Goal: Task Accomplishment & Management: Manage account settings

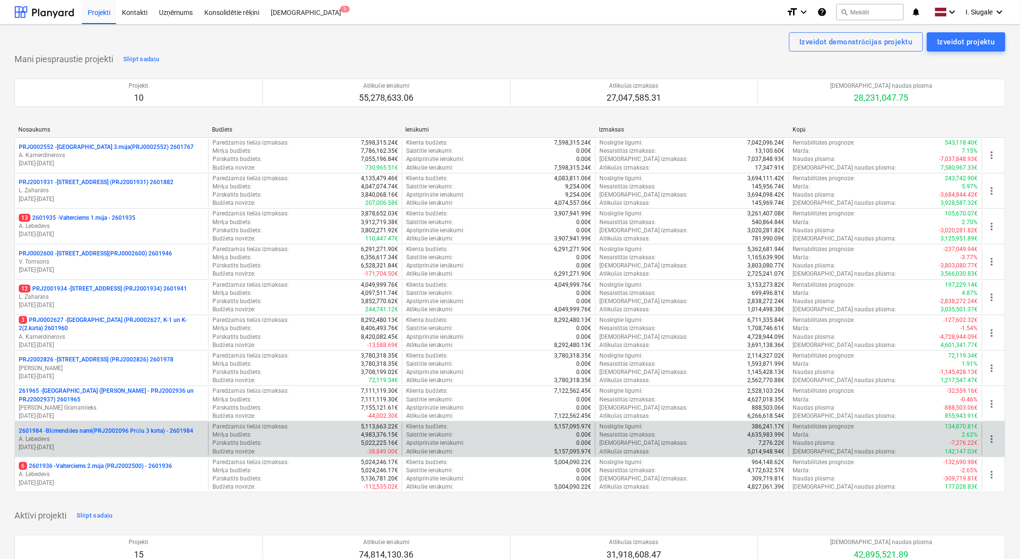
click at [168, 431] on p "2601984 - Blūmendāles nami(PRJ2002096 Prūšu 3 kārta) - 2601984" at bounding box center [106, 431] width 174 height 8
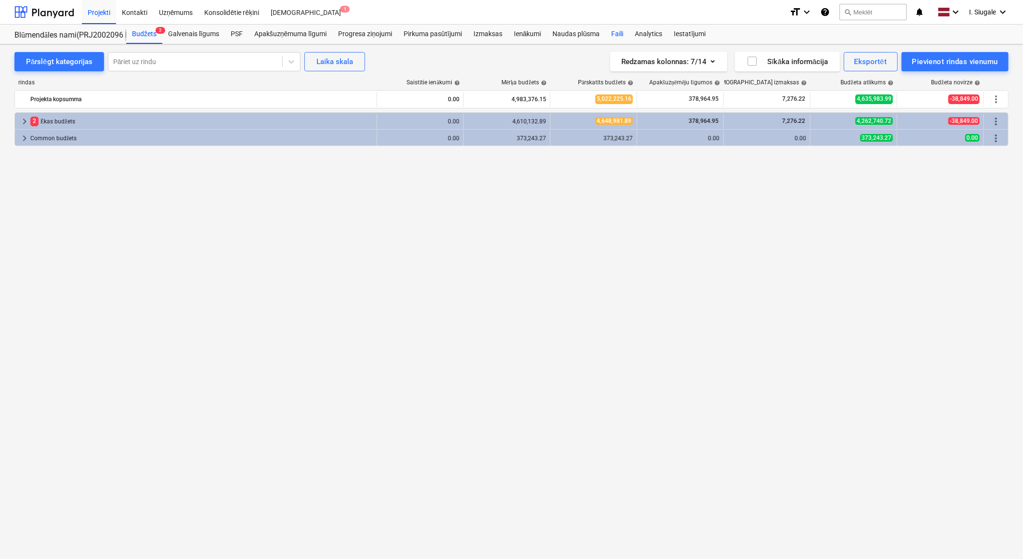
click at [618, 32] on div "Faili" at bounding box center [618, 34] width 24 height 19
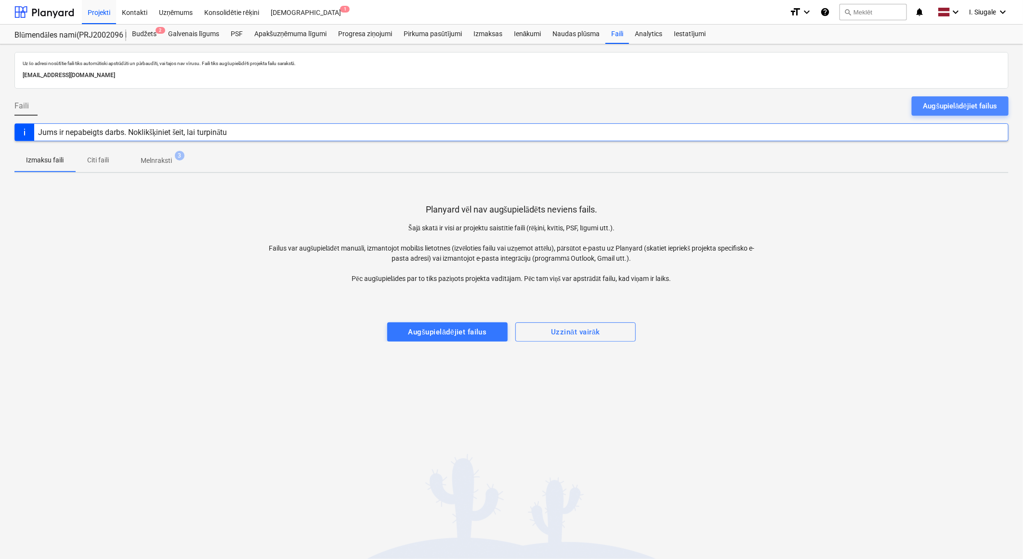
click at [919, 104] on button "Augšupielādējiet failus" at bounding box center [960, 105] width 97 height 19
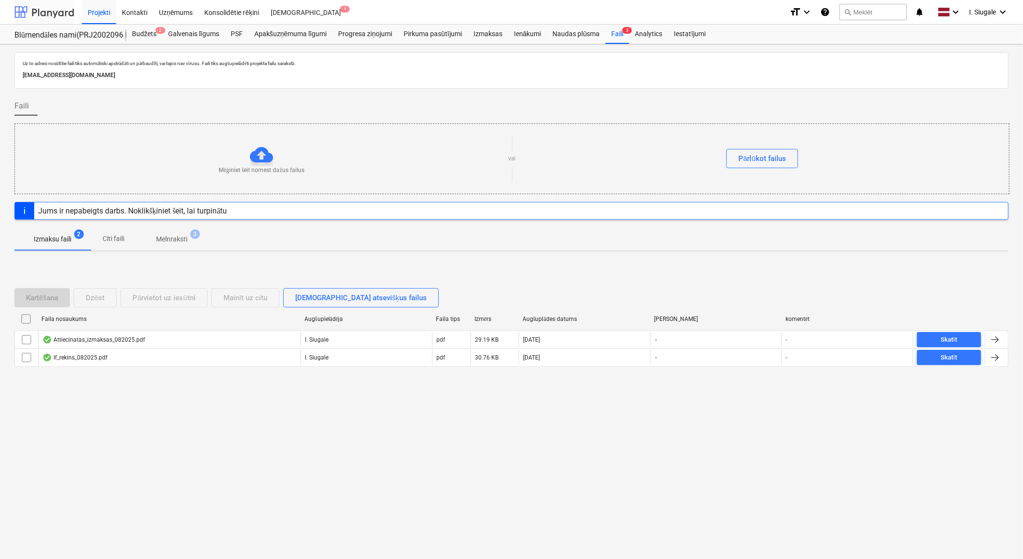
click at [50, 11] on div at bounding box center [44, 12] width 60 height 24
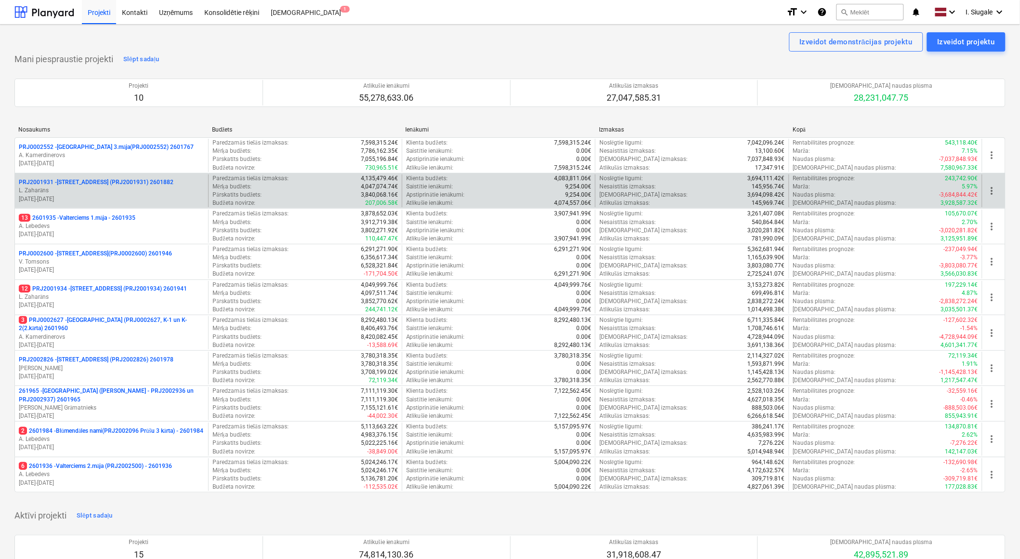
click at [108, 190] on p "L. Zaharāns" at bounding box center [112, 190] width 186 height 8
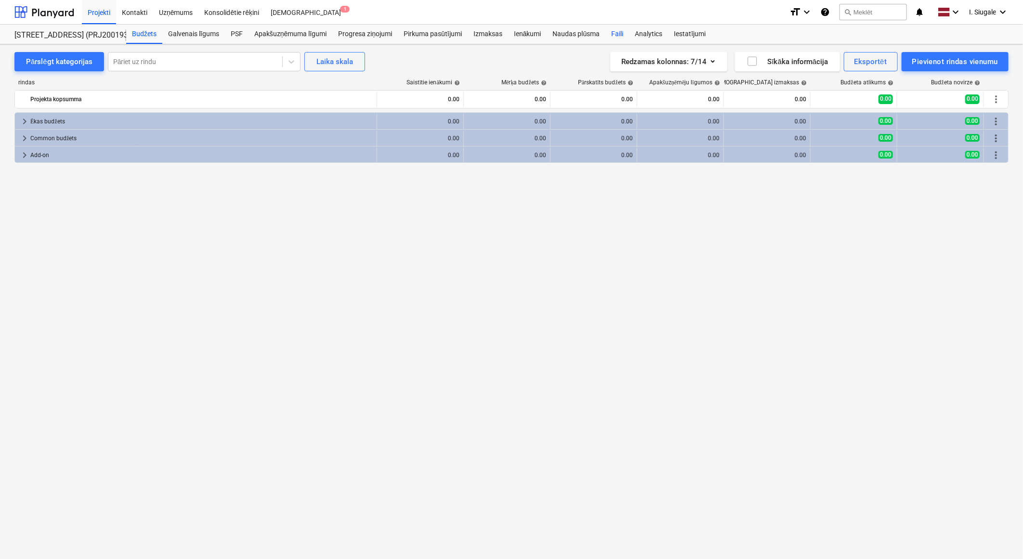
click at [618, 35] on div "Faili" at bounding box center [618, 34] width 24 height 19
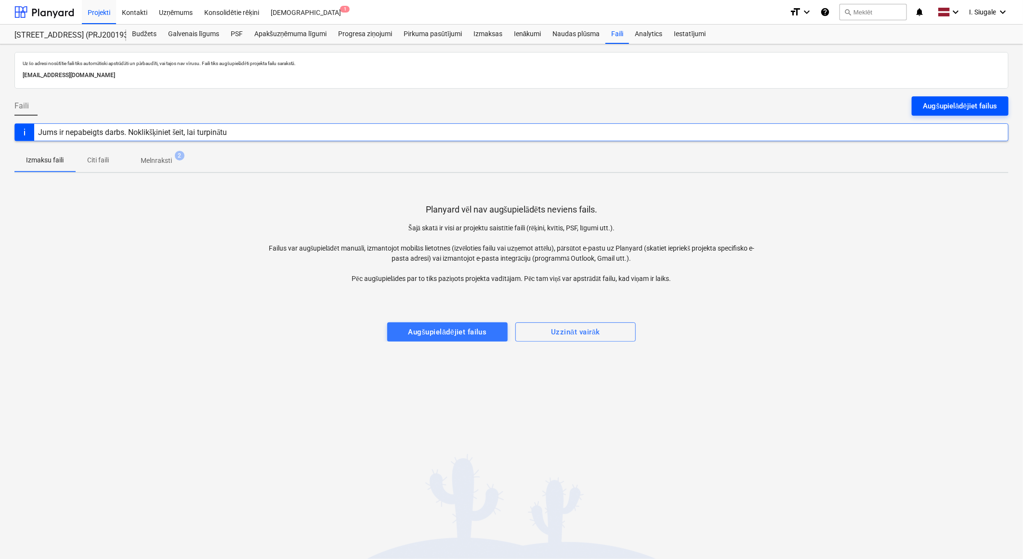
click at [964, 100] on div "Augšupielādējiet failus" at bounding box center [961, 106] width 74 height 13
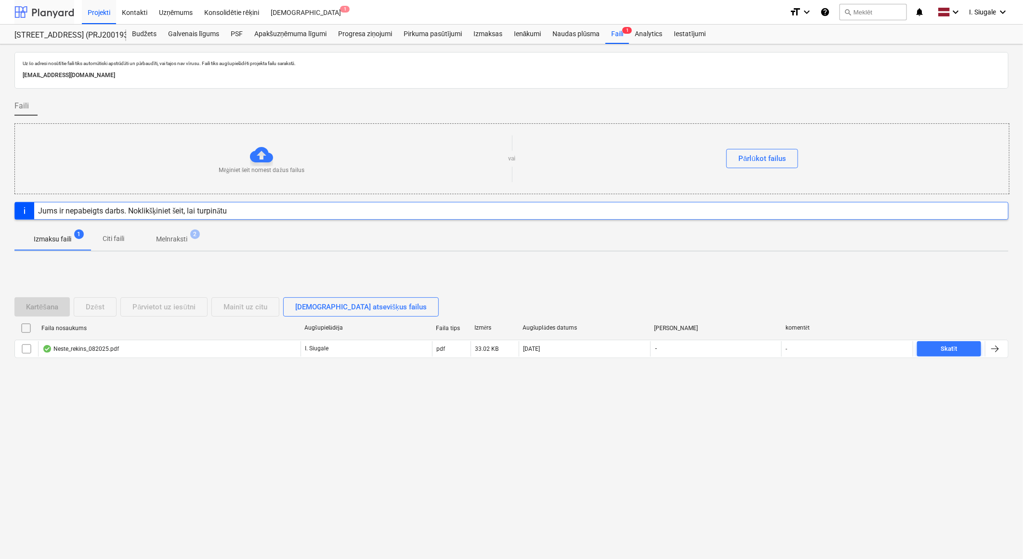
click at [56, 10] on div at bounding box center [44, 12] width 60 height 24
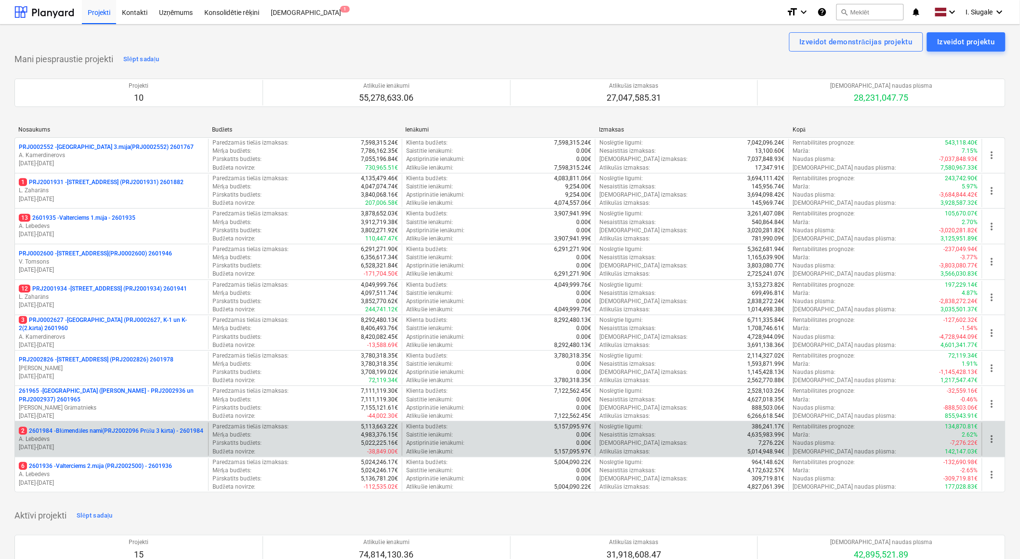
click at [147, 427] on p "2 2601984 - Blūmendāles nami(PRJ2002096 Prūšu 3 kārta) - 2601984" at bounding box center [111, 431] width 185 height 8
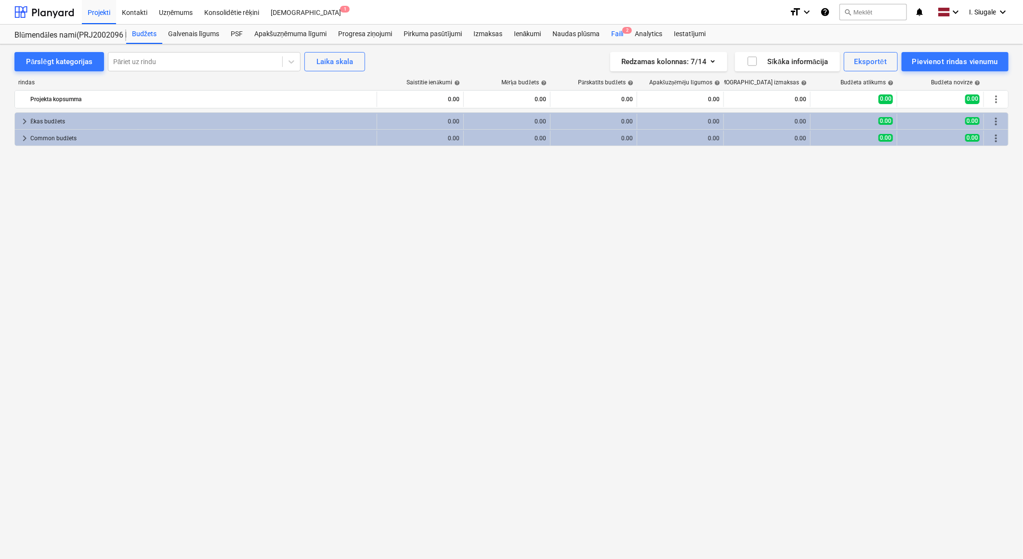
click at [623, 32] on span "2" at bounding box center [628, 30] width 10 height 7
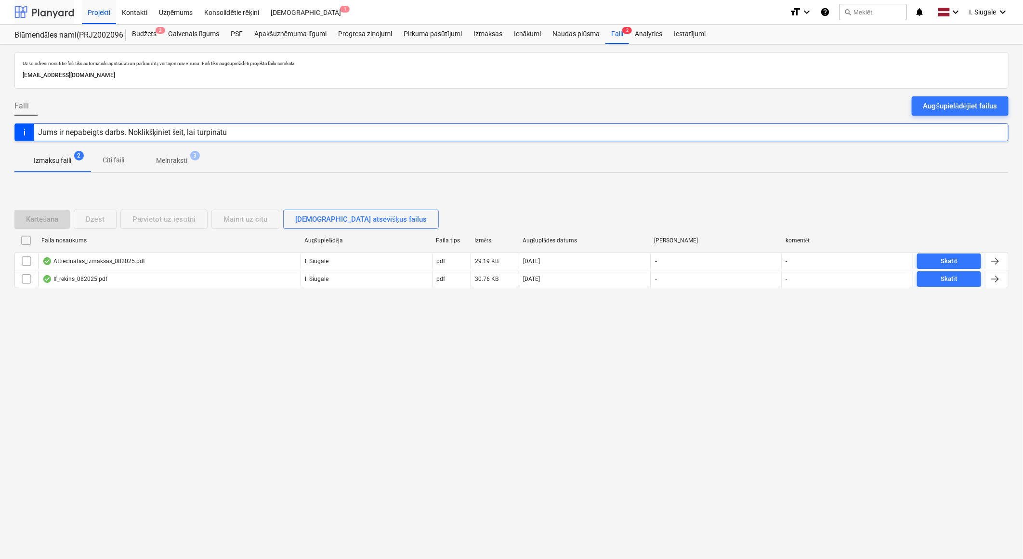
click at [51, 8] on div at bounding box center [44, 12] width 60 height 24
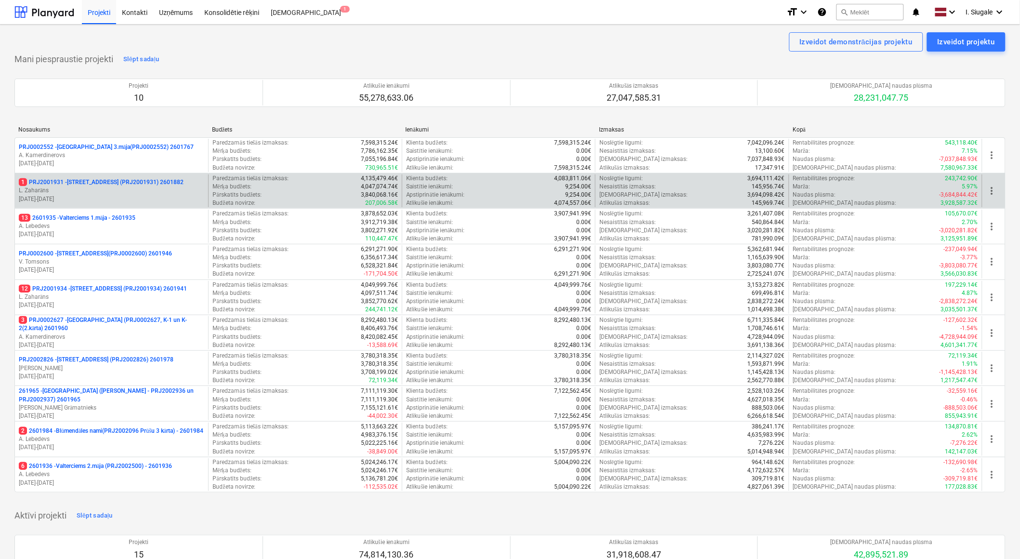
click at [122, 185] on p "1 PRJ2001931 - Mazā Robežu iela 2 (PRJ2001931) 2601882" at bounding box center [101, 182] width 165 height 8
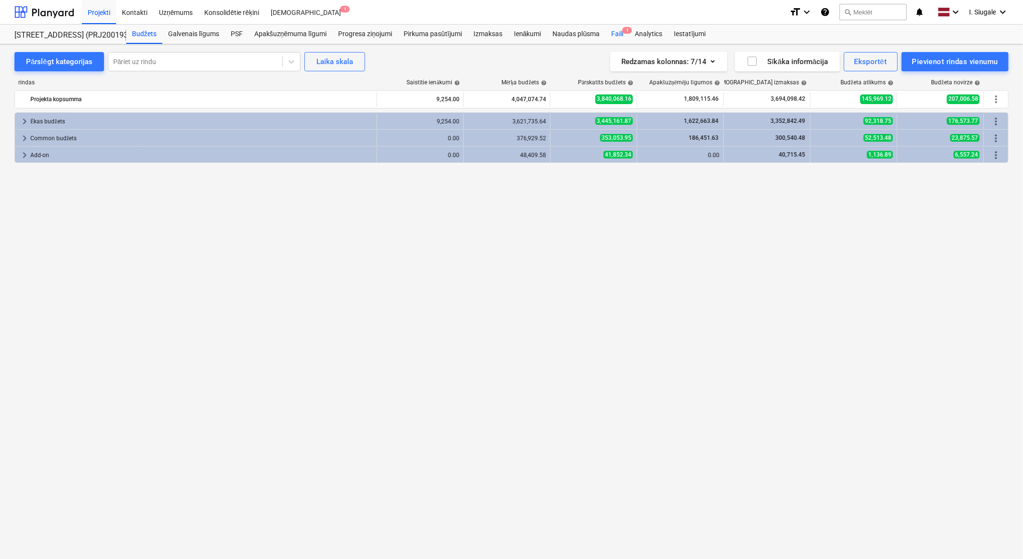
click at [621, 31] on div "Faili 1" at bounding box center [618, 34] width 24 height 19
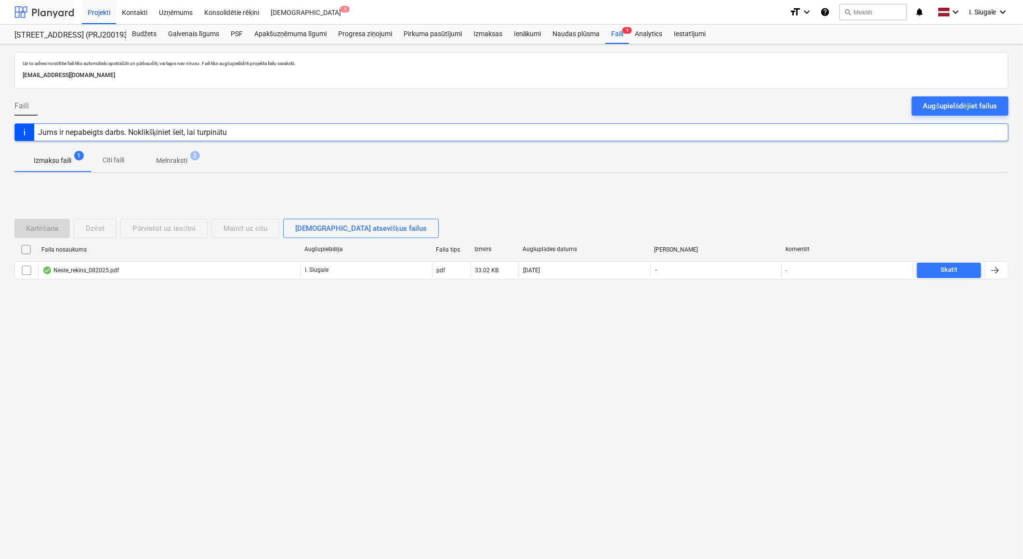
click at [46, 16] on div at bounding box center [44, 12] width 60 height 24
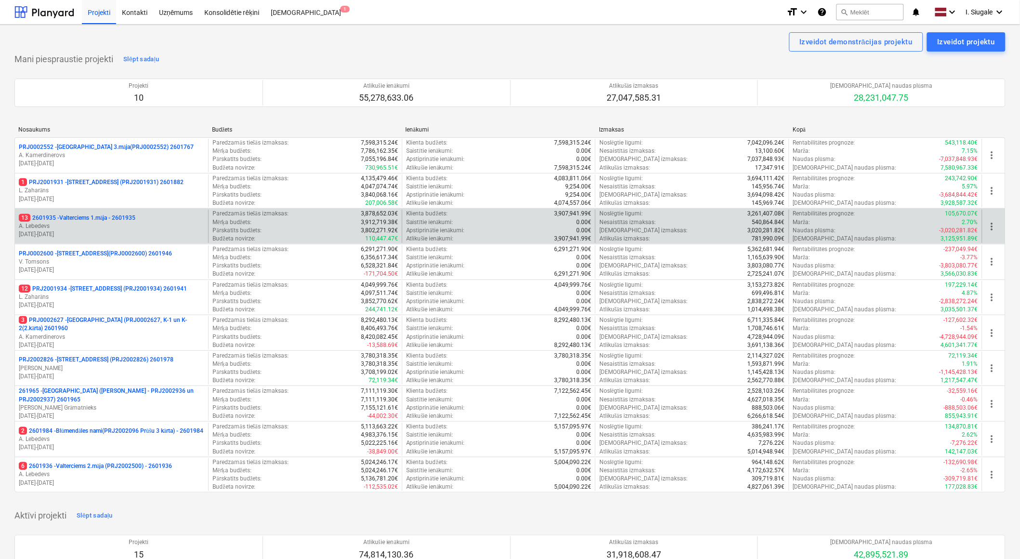
click at [102, 225] on p "A. Lebedevs" at bounding box center [112, 226] width 186 height 8
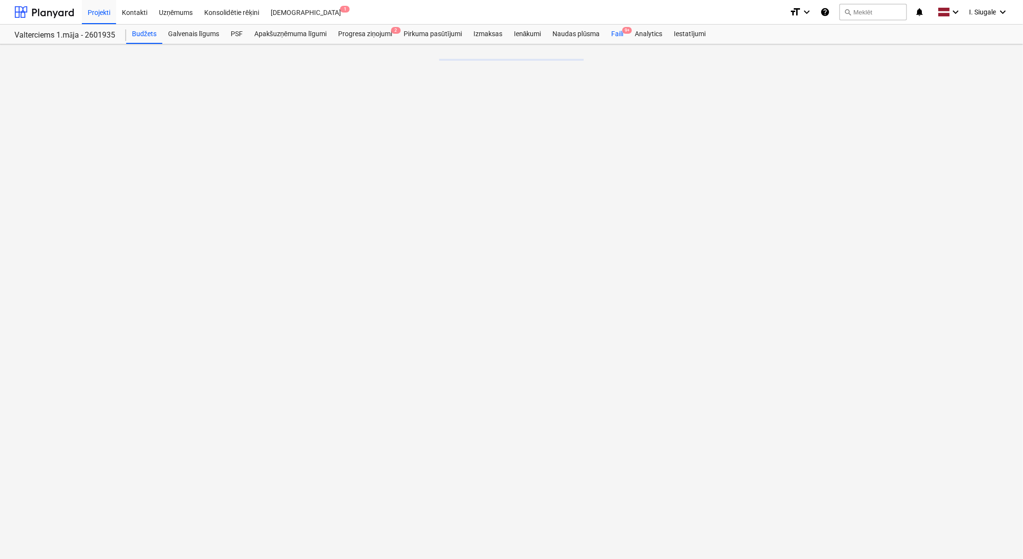
click at [619, 33] on div "Faili 9+" at bounding box center [618, 34] width 24 height 19
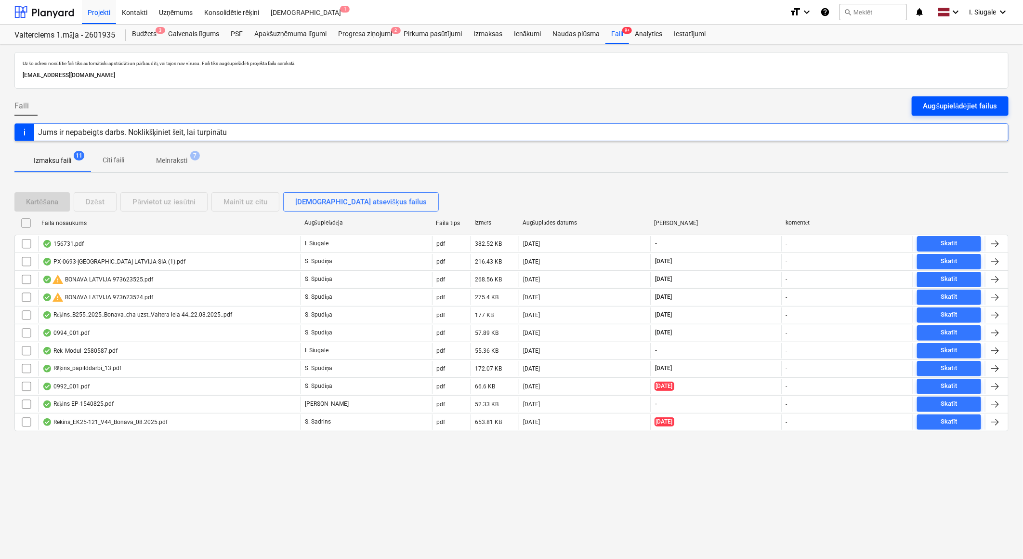
click at [930, 103] on div "Augšupielādējiet failus" at bounding box center [961, 106] width 74 height 13
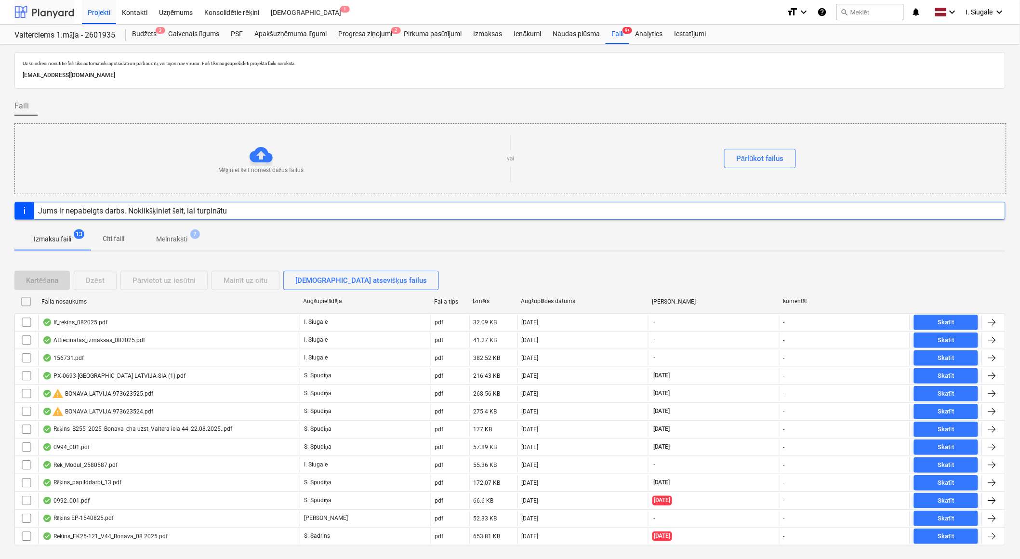
click at [60, 11] on div at bounding box center [44, 12] width 60 height 24
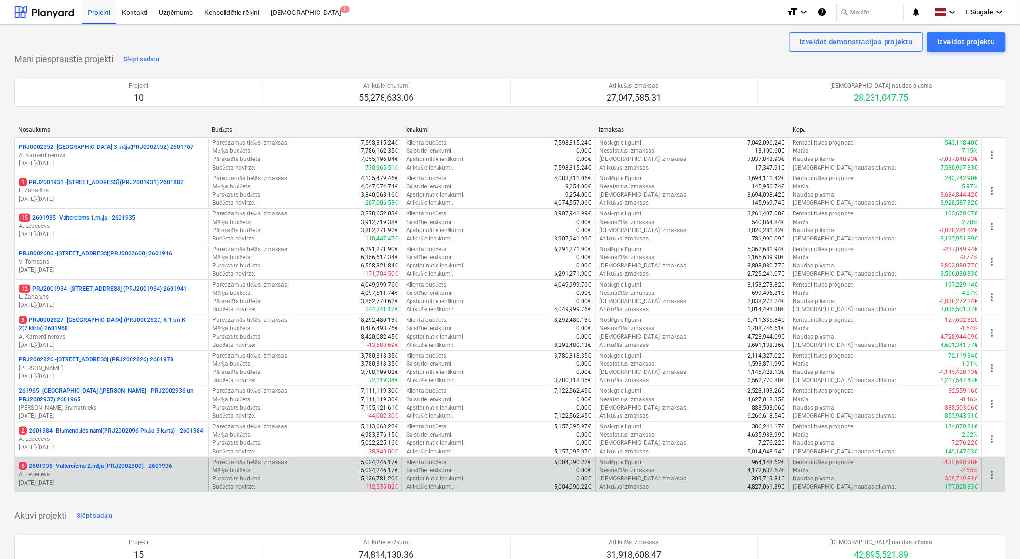
click at [107, 465] on p "6 2601936 - Valterciems 2.māja (PRJ2002500) - 2601936" at bounding box center [95, 466] width 153 height 8
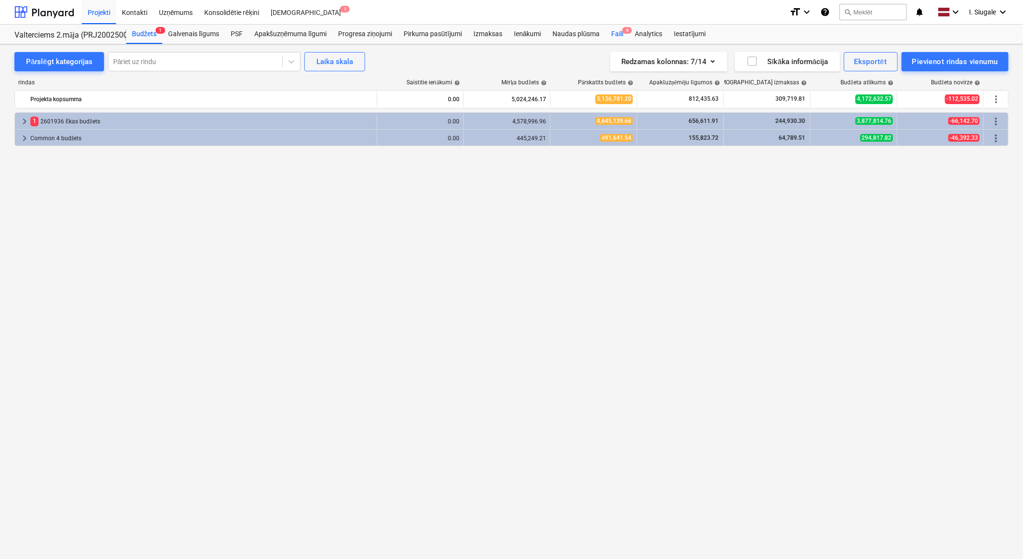
click at [617, 32] on div "Faili 6" at bounding box center [618, 34] width 24 height 19
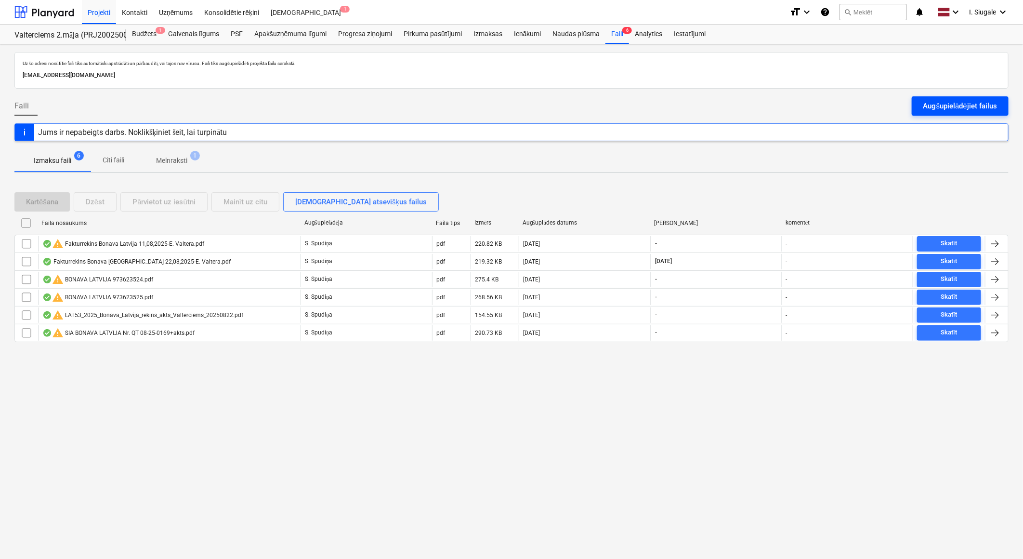
click at [945, 101] on div "Augšupielādējiet failus" at bounding box center [961, 106] width 74 height 13
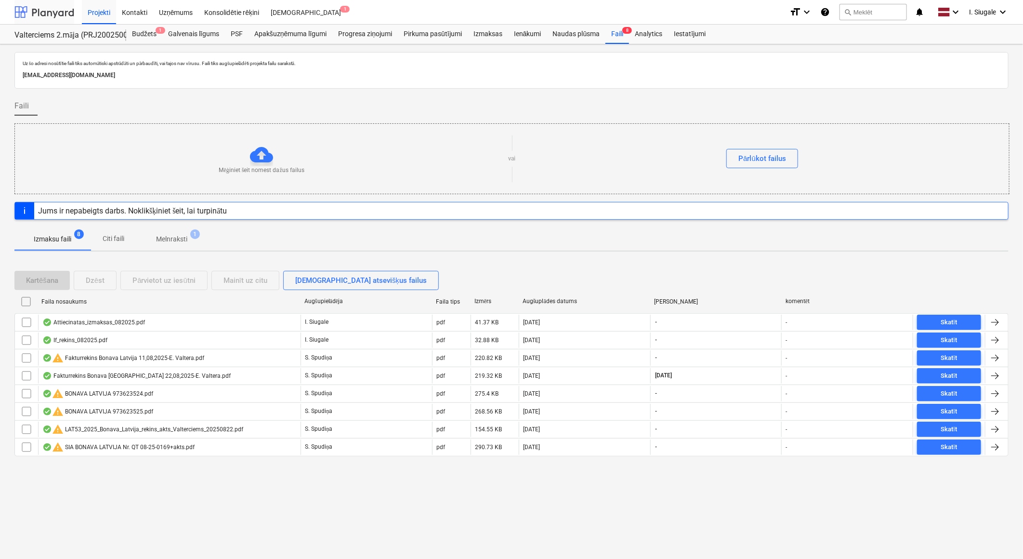
click at [49, 6] on div at bounding box center [44, 12] width 60 height 24
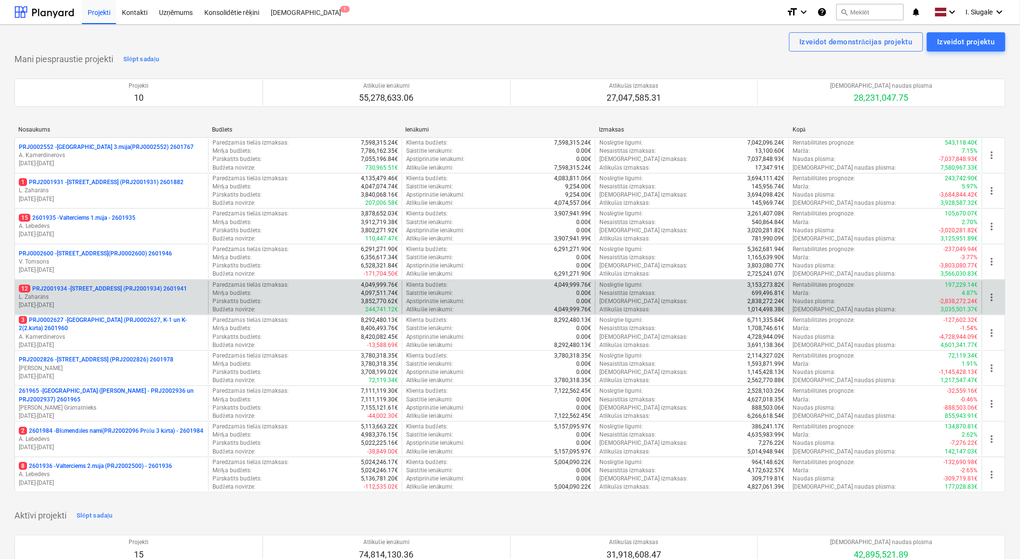
click at [104, 287] on p "12 PRJ2001934 - Mazā Robežu iela 1 (PRJ2001934) 2601941" at bounding box center [103, 289] width 168 height 8
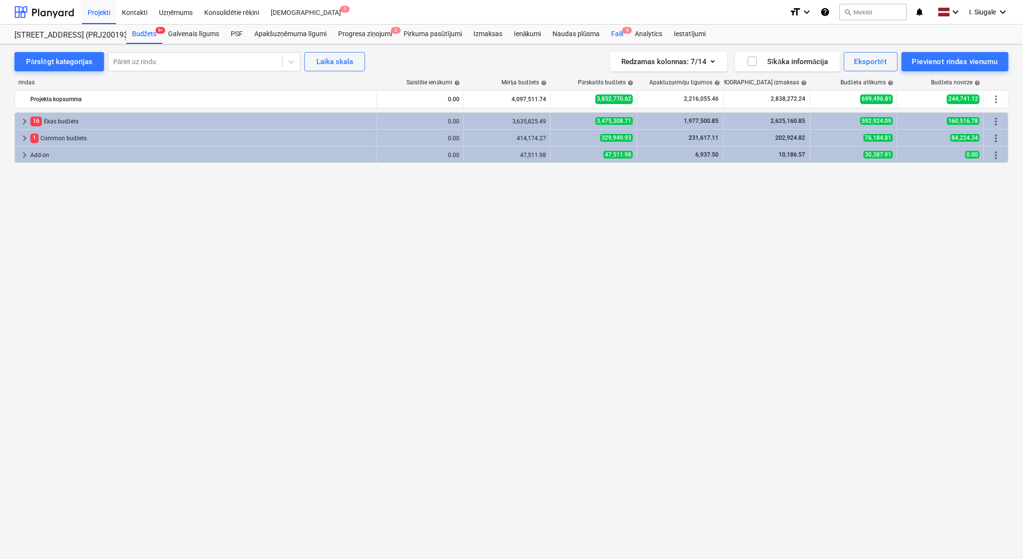
click at [616, 31] on div "Faili 9" at bounding box center [618, 34] width 24 height 19
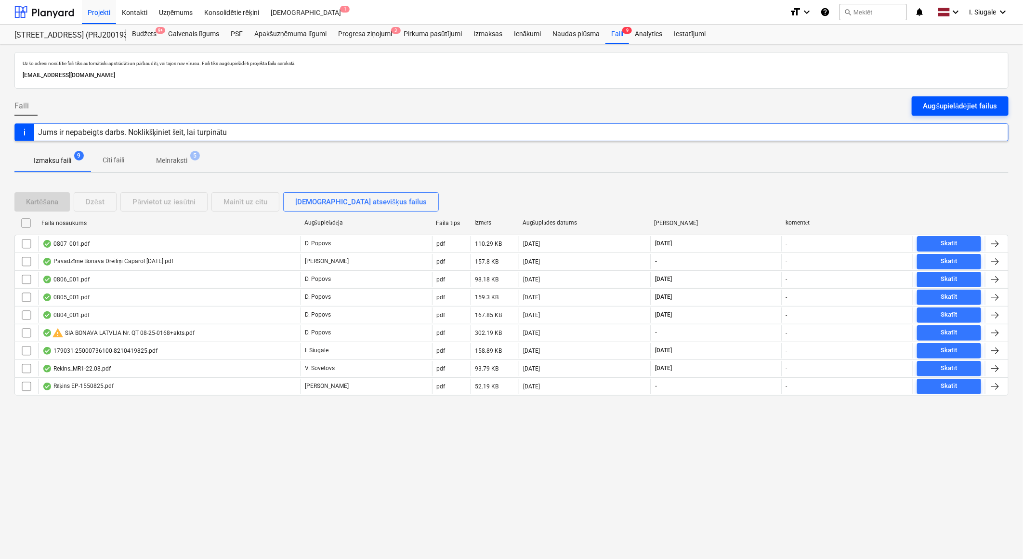
click at [952, 102] on div "Augšupielādējiet failus" at bounding box center [961, 106] width 74 height 13
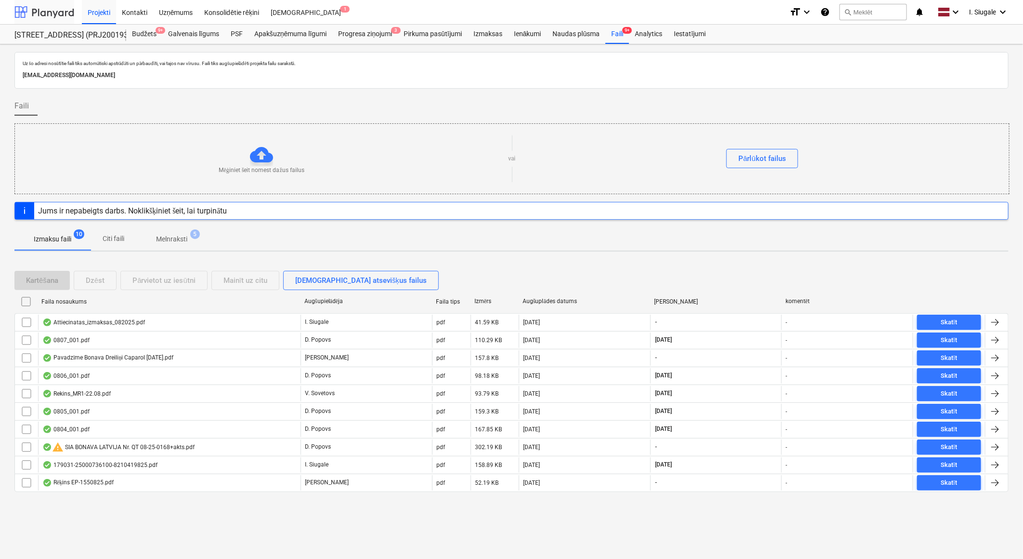
click at [60, 13] on div at bounding box center [44, 12] width 60 height 24
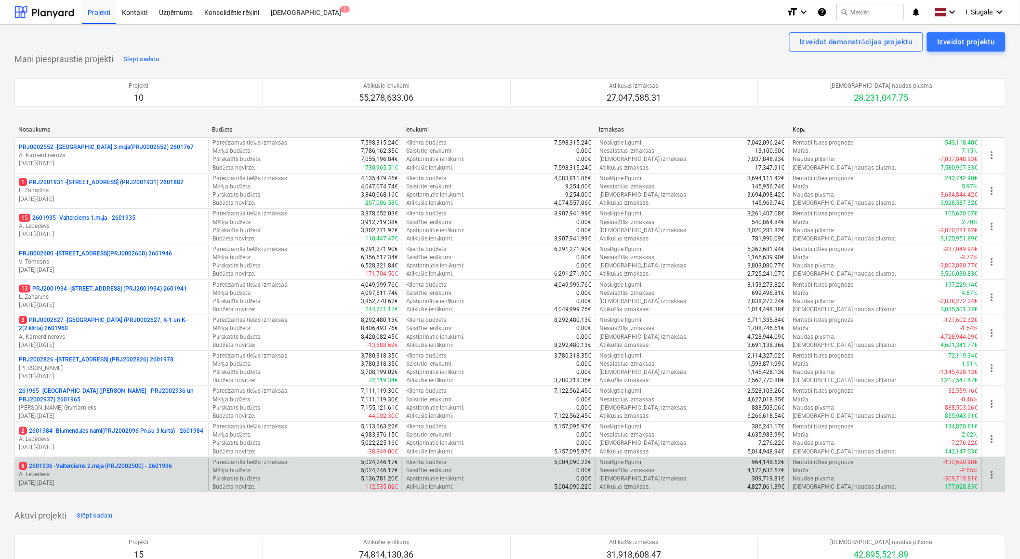
click at [124, 473] on p "A. Lebedevs" at bounding box center [112, 474] width 186 height 8
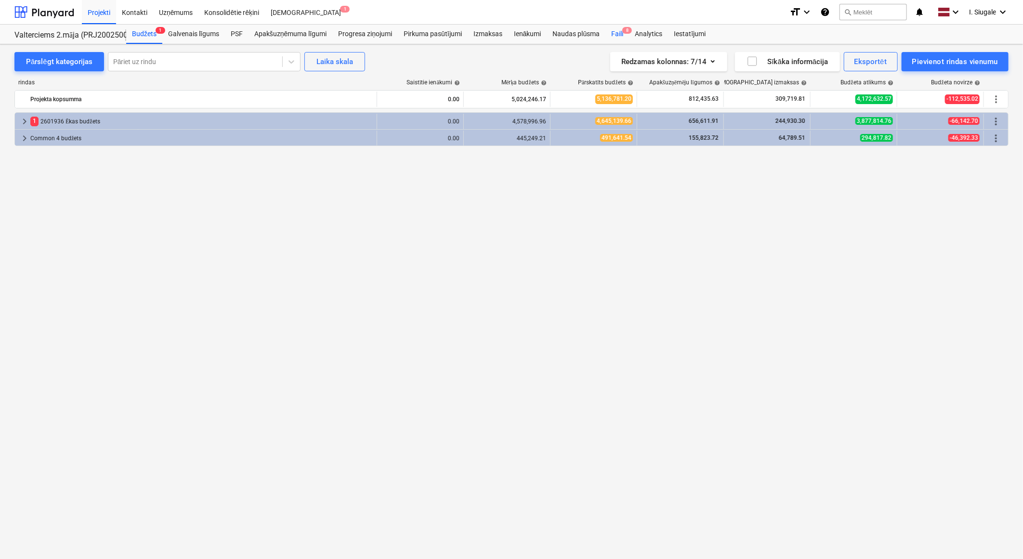
click at [620, 34] on div "Faili 8" at bounding box center [618, 34] width 24 height 19
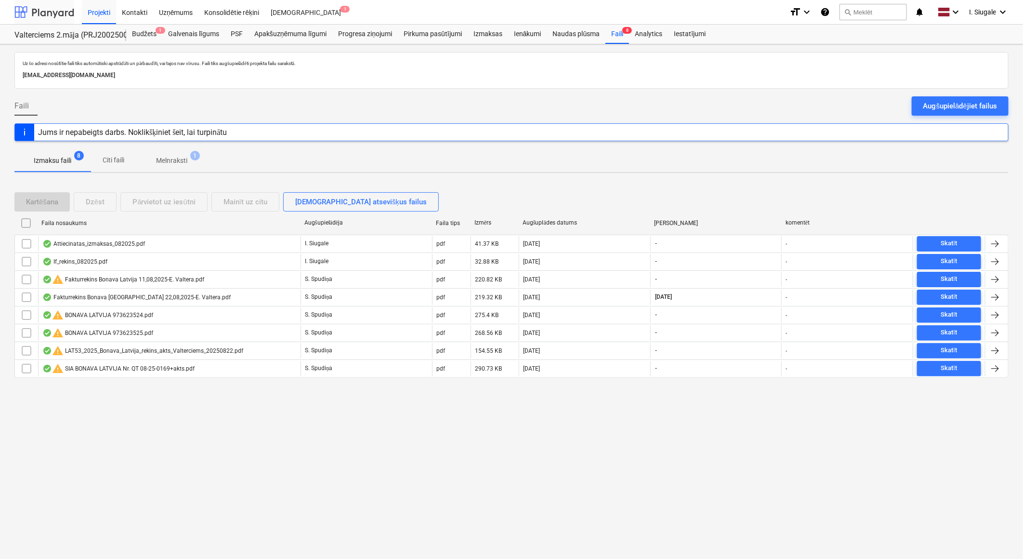
click at [51, 9] on div at bounding box center [44, 12] width 60 height 24
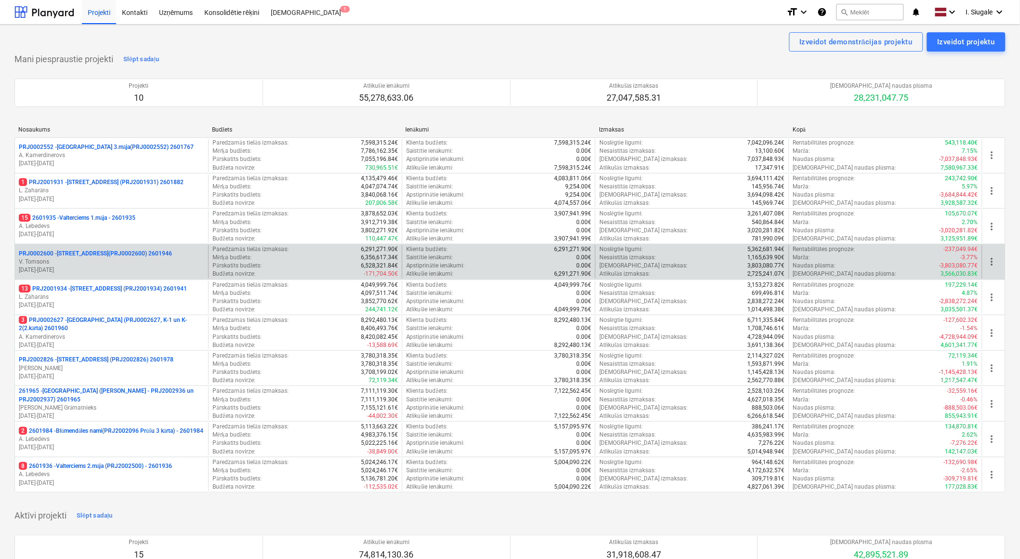
click at [109, 257] on p "PRJ0002600 - Vienības gatve 24, E1 ēka(PRJ0002600) 2601946" at bounding box center [95, 254] width 153 height 8
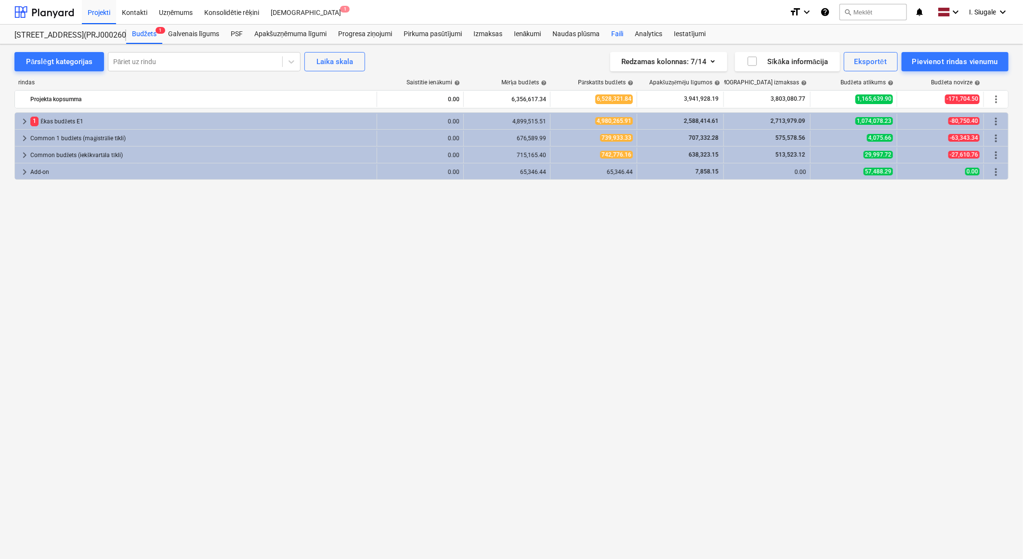
click at [613, 32] on div "Faili" at bounding box center [618, 34] width 24 height 19
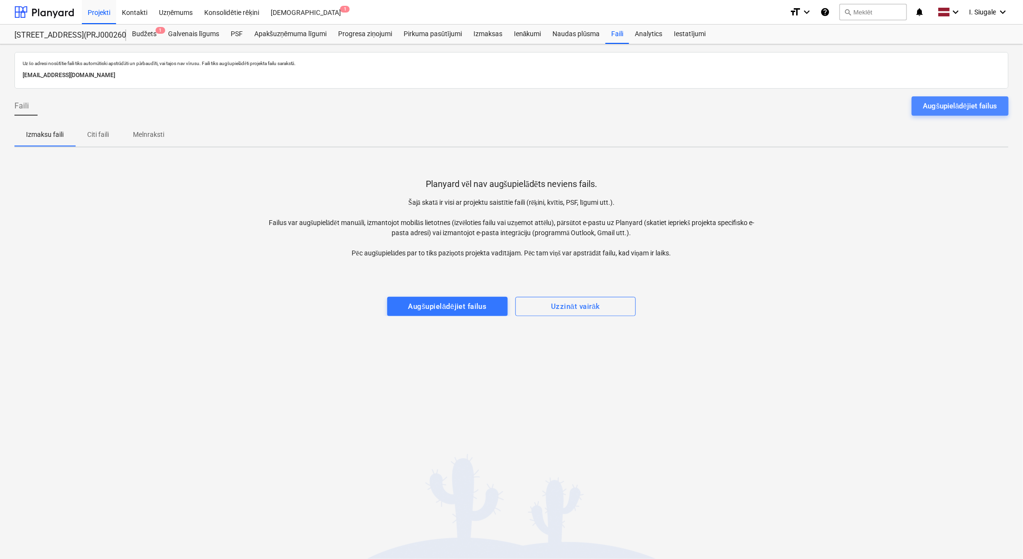
click at [941, 100] on div "Augšupielādējiet failus" at bounding box center [961, 106] width 74 height 13
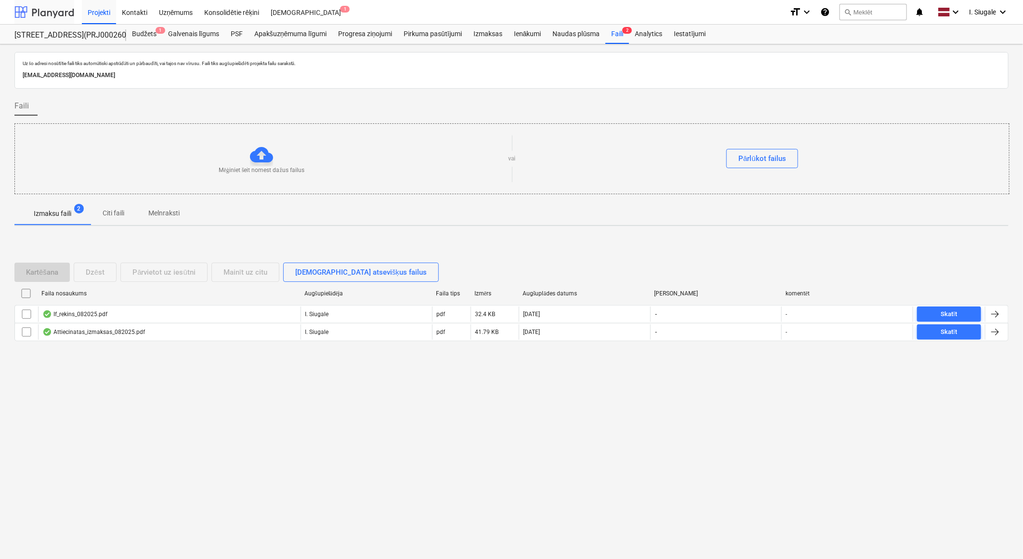
click at [51, 13] on div at bounding box center [44, 12] width 60 height 24
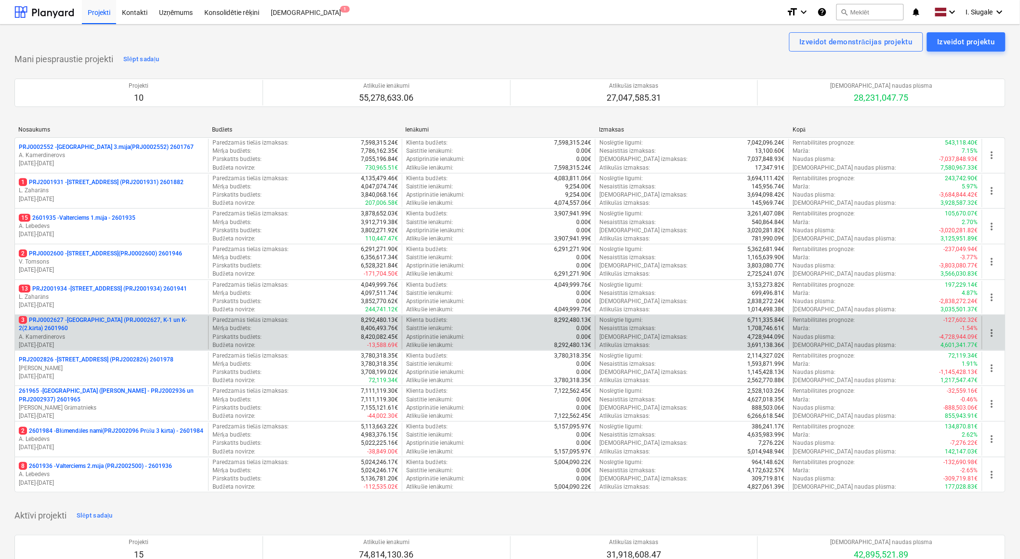
click at [94, 331] on p "3 PRJ0002627 - Tumes iela (PRJ0002627, K-1 un K-2(2.kārta) 2601960" at bounding box center [112, 324] width 186 height 16
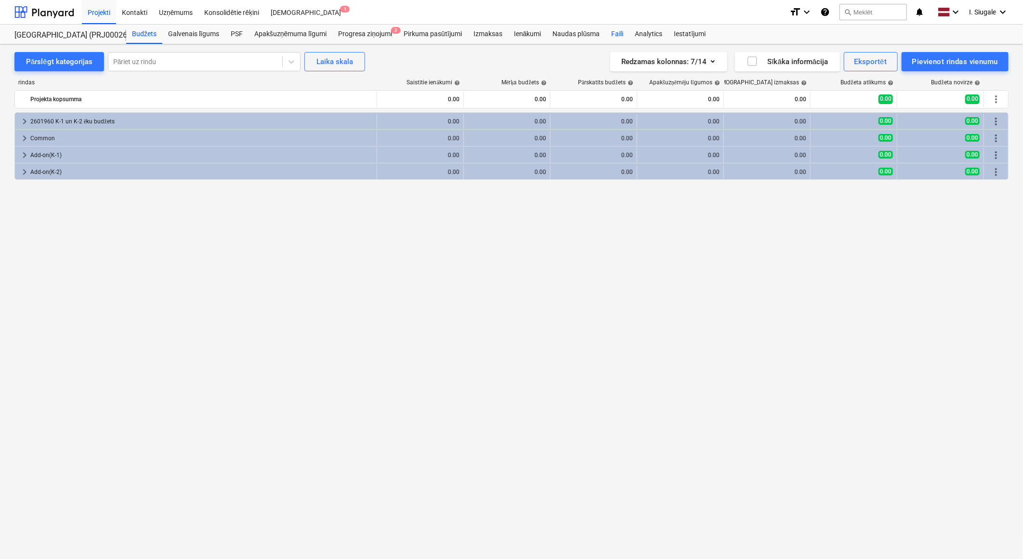
click at [622, 29] on div "Faili" at bounding box center [618, 34] width 24 height 19
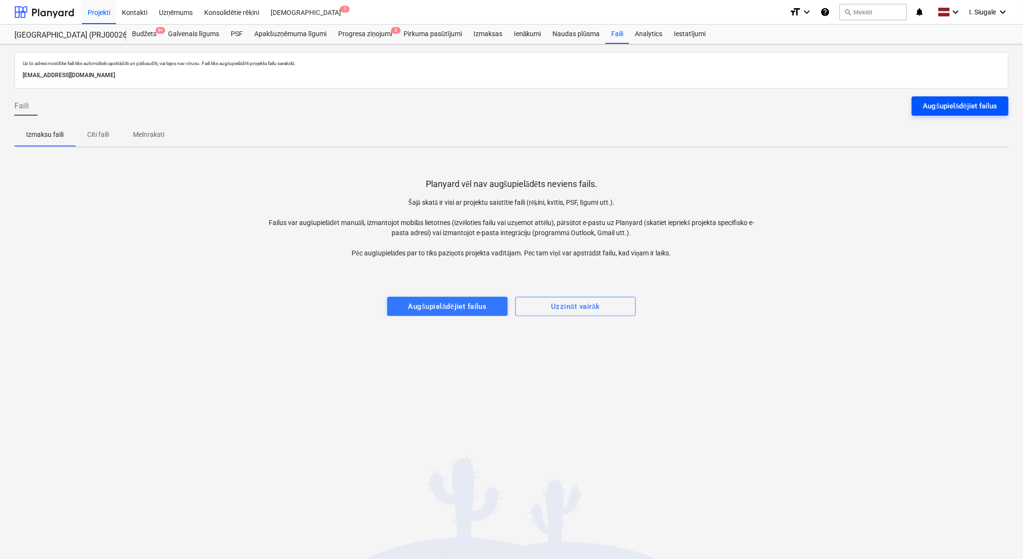
click at [957, 103] on div "Augšupielādējiet failus" at bounding box center [961, 106] width 74 height 13
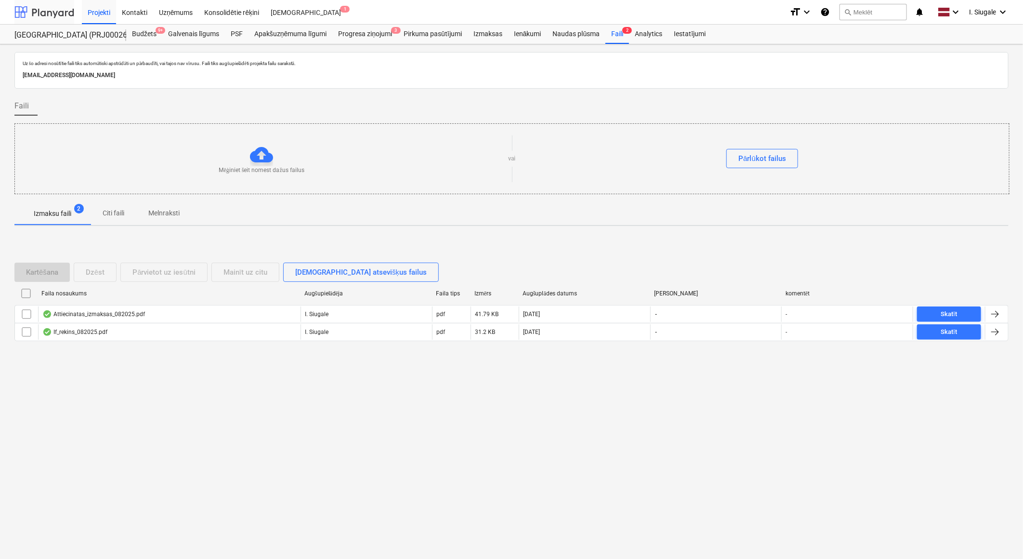
click at [48, 10] on div at bounding box center [44, 12] width 60 height 24
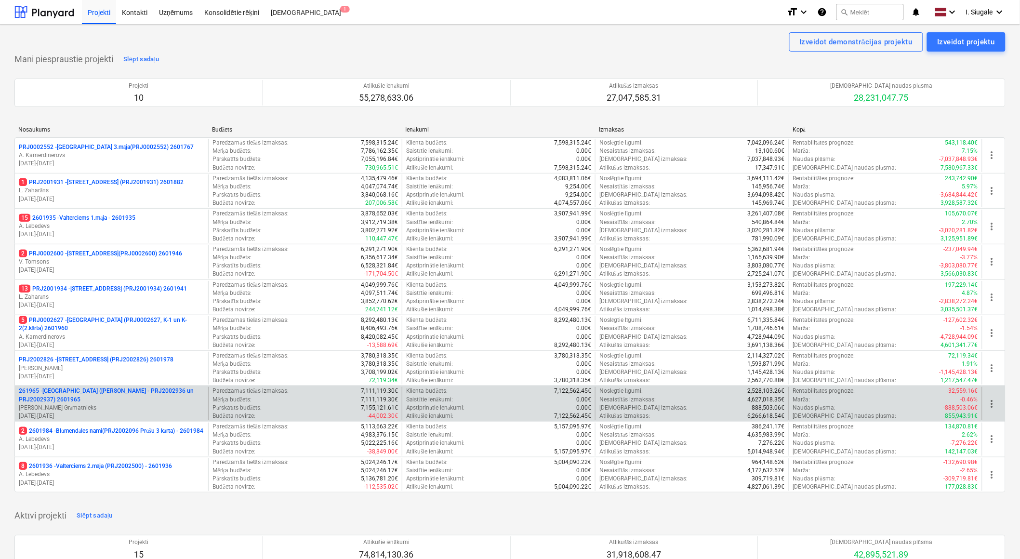
click at [111, 406] on p "[PERSON_NAME]" at bounding box center [112, 408] width 186 height 8
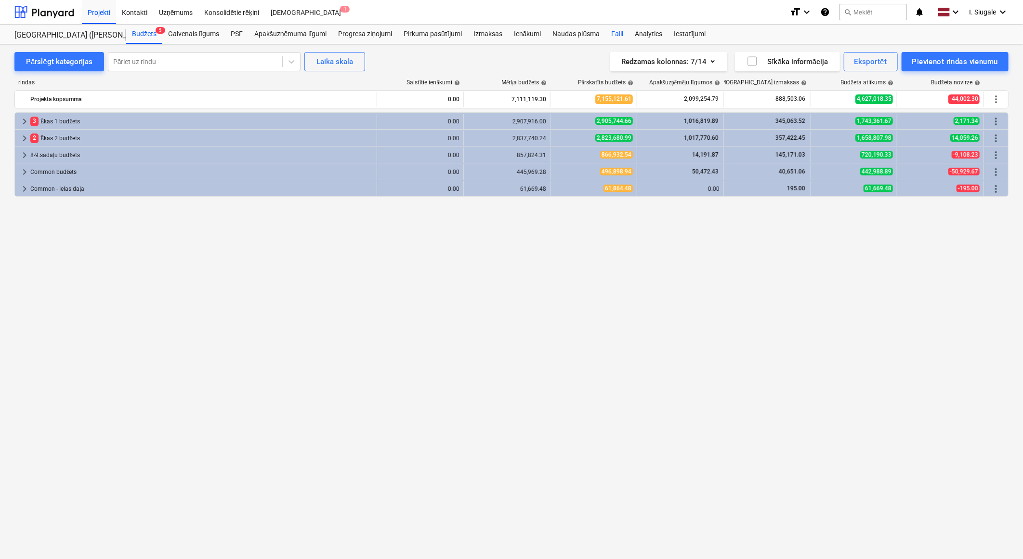
click at [623, 32] on div "Faili" at bounding box center [618, 34] width 24 height 19
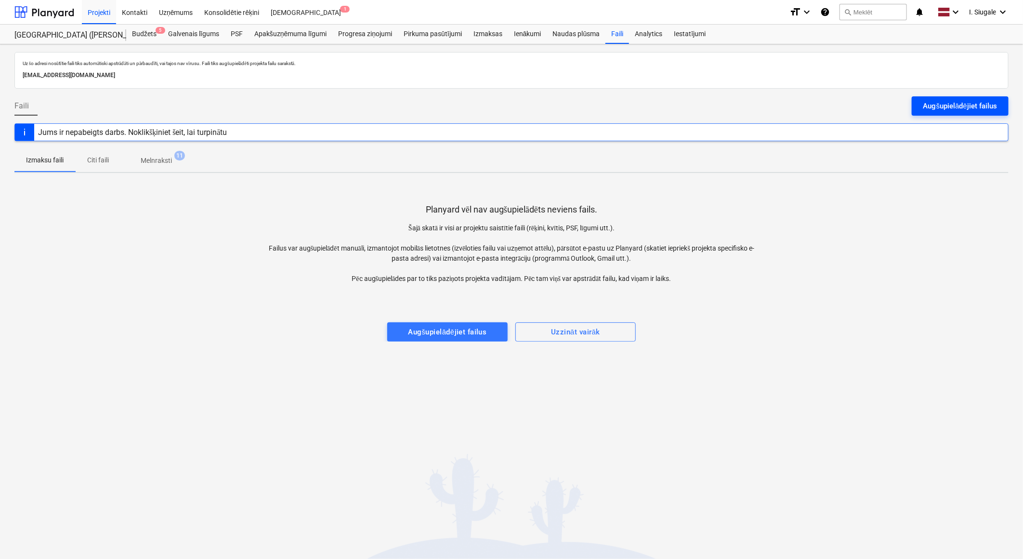
click at [954, 106] on div "Augšupielādējiet failus" at bounding box center [961, 106] width 74 height 13
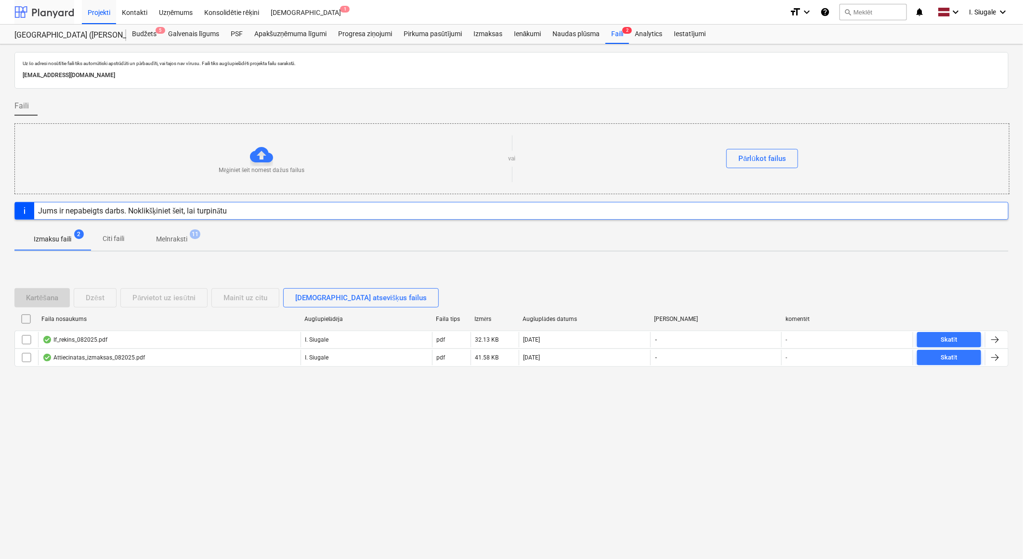
click at [45, 7] on div at bounding box center [44, 12] width 60 height 24
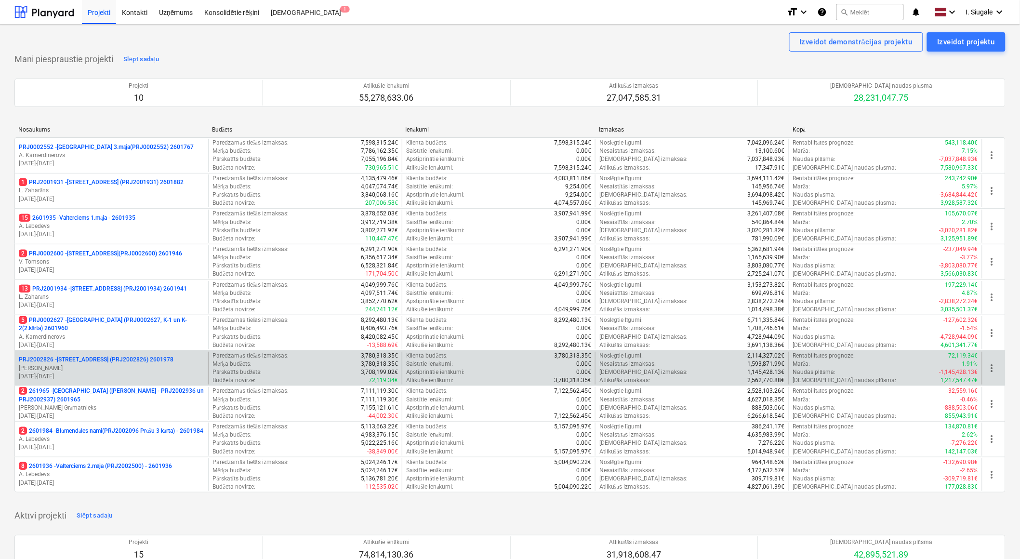
click at [101, 360] on p "PRJ2002826 - Stendes iela 8, E2 (PRJ2002826) 2601978" at bounding box center [96, 360] width 155 height 8
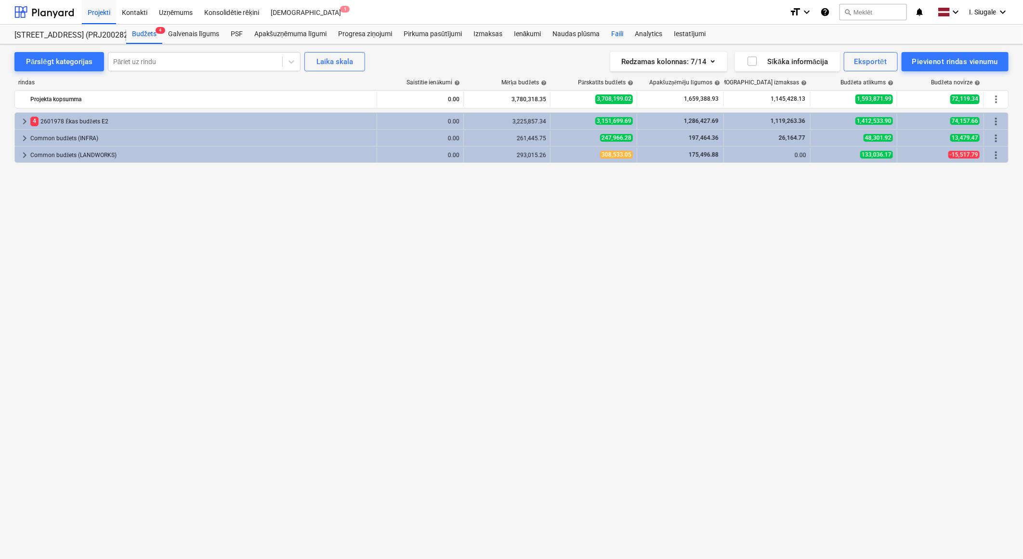
drag, startPoint x: 615, startPoint y: 32, endPoint x: 644, endPoint y: 44, distance: 30.7
click at [616, 32] on div "Faili" at bounding box center [618, 34] width 24 height 19
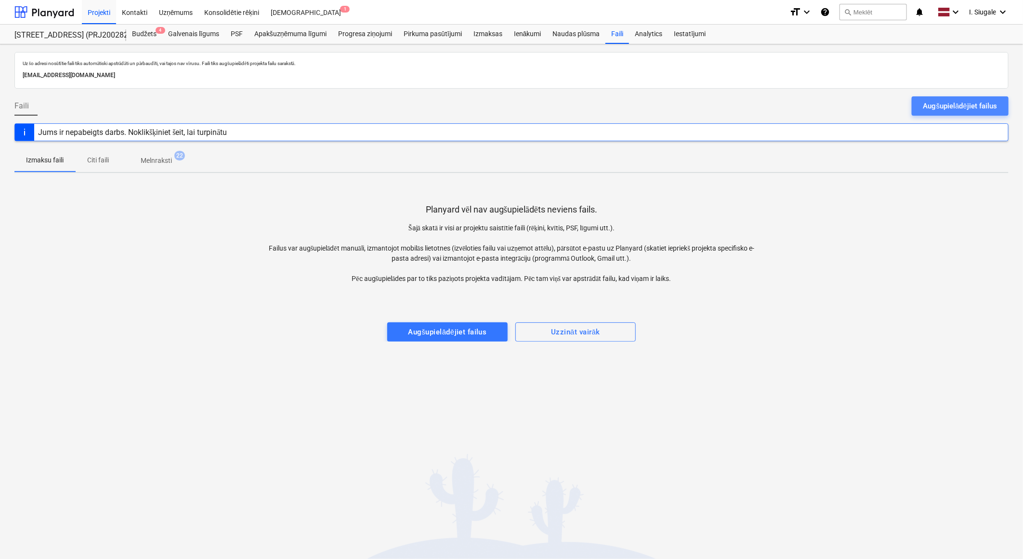
click at [956, 105] on div "Augšupielādējiet failus" at bounding box center [961, 106] width 74 height 13
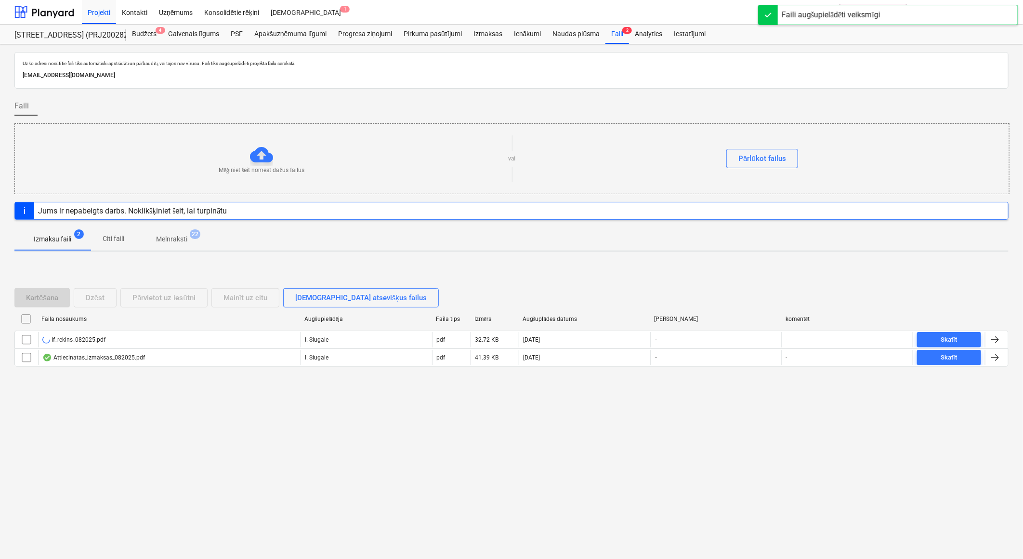
click at [176, 241] on p "Melnraksti" at bounding box center [171, 239] width 31 height 10
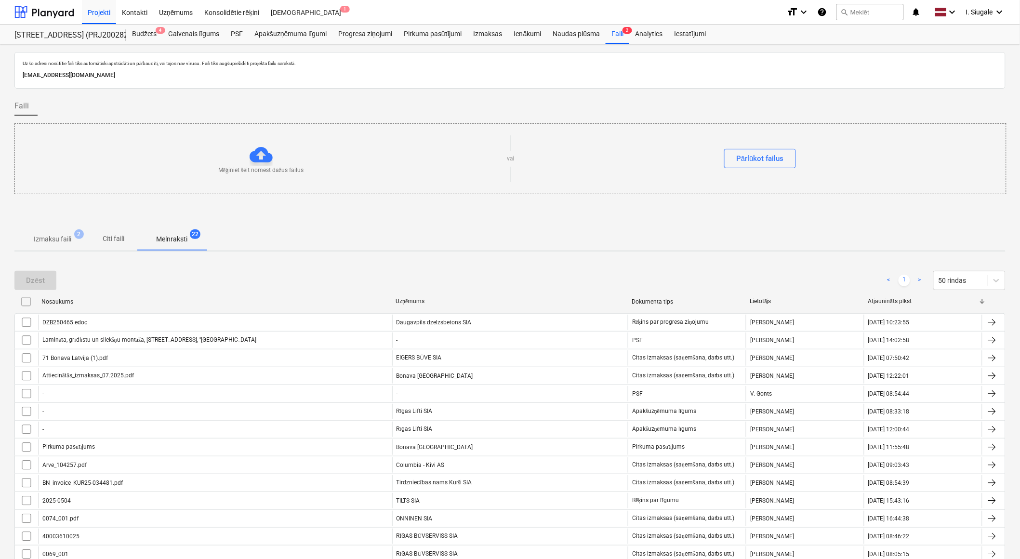
click at [42, 238] on p "Izmaksu faili" at bounding box center [53, 239] width 38 height 10
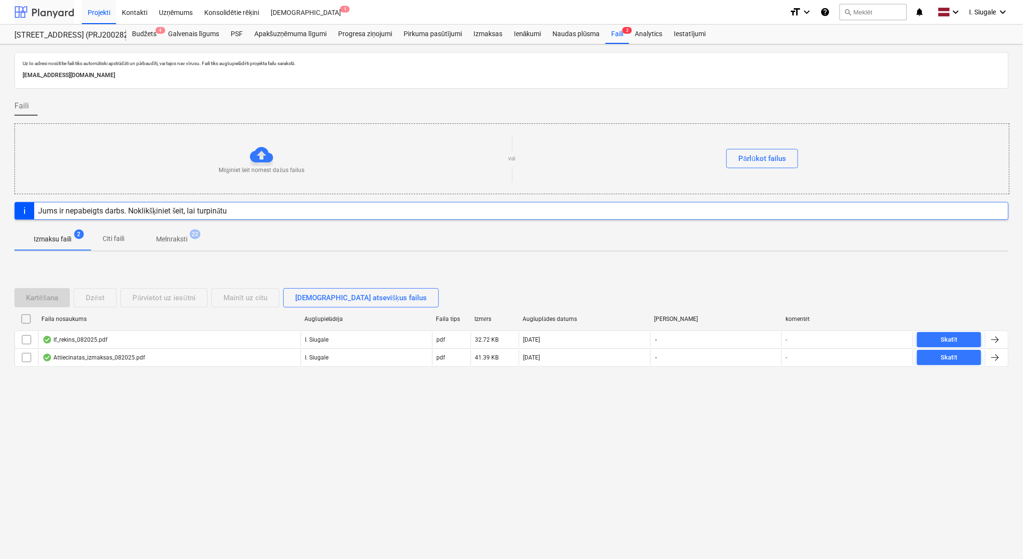
click at [40, 11] on div at bounding box center [44, 12] width 60 height 24
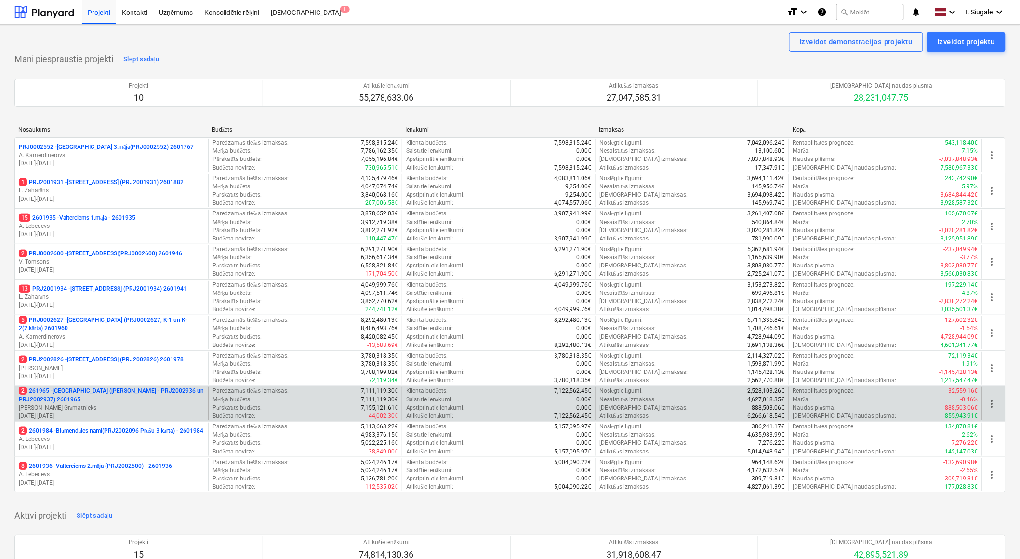
click at [111, 398] on p "2 261965 - Nīcgales iela (abas ēkas - PRJ2002936 un PRJ2002937) 2601965" at bounding box center [112, 395] width 186 height 16
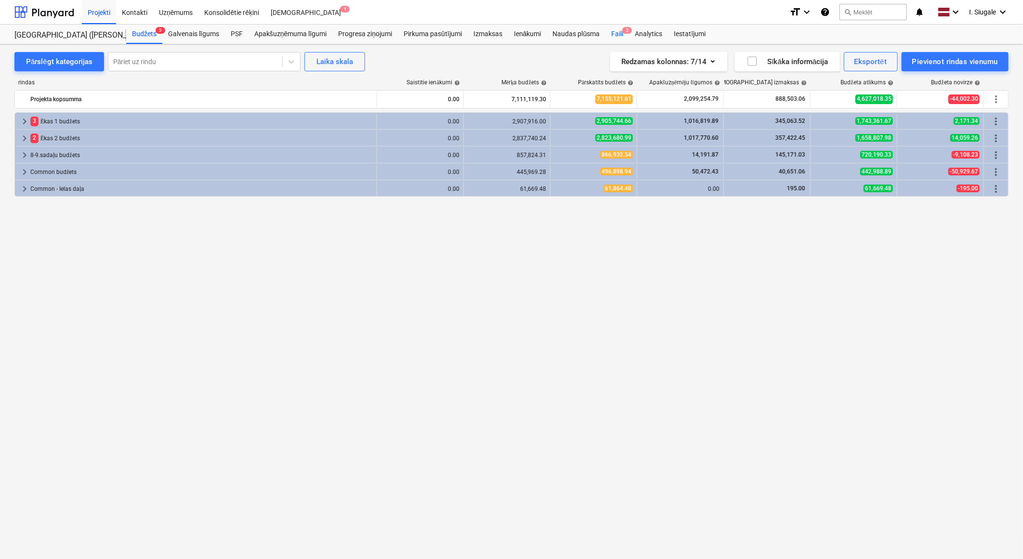
click at [617, 34] on div "Faili 2" at bounding box center [618, 34] width 24 height 19
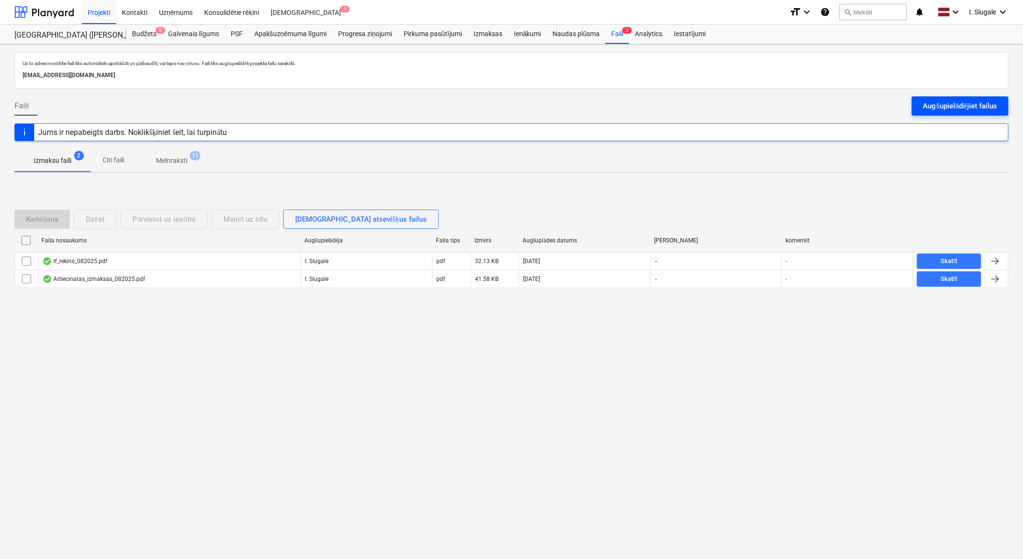
click at [928, 100] on div "Augšupielādējiet failus" at bounding box center [961, 106] width 74 height 13
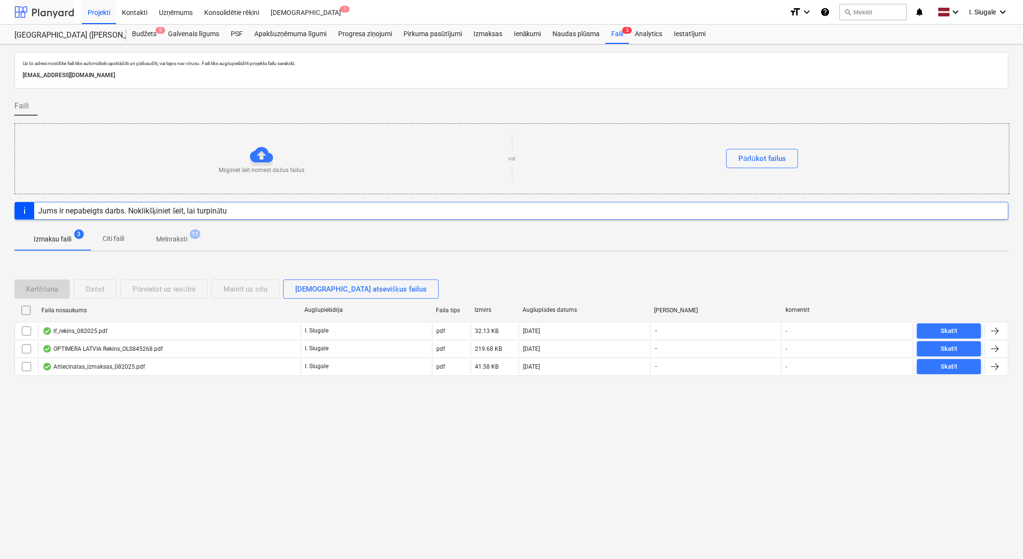
click at [52, 10] on div at bounding box center [44, 12] width 60 height 24
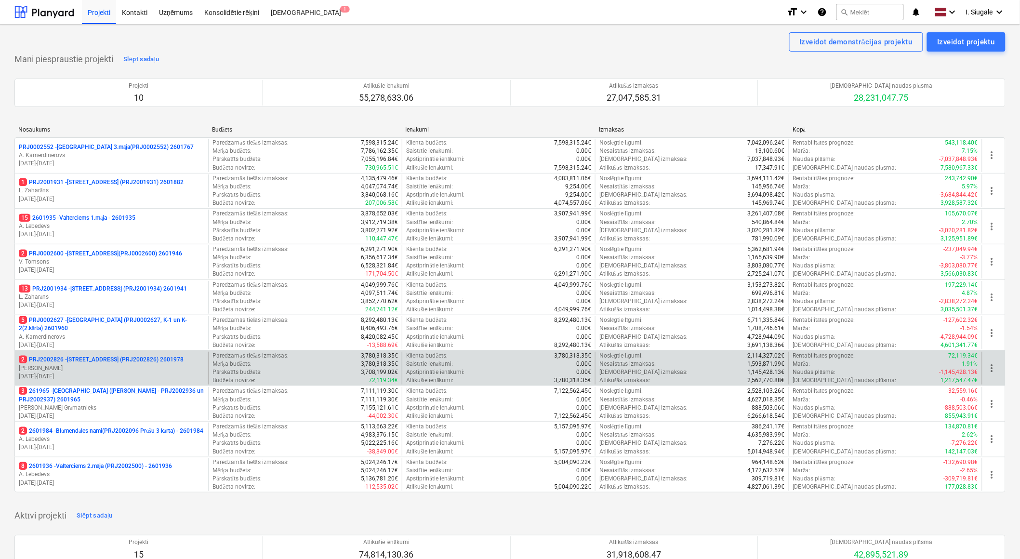
click at [112, 367] on p "[PERSON_NAME][GEOGRAPHIC_DATA]" at bounding box center [112, 368] width 186 height 8
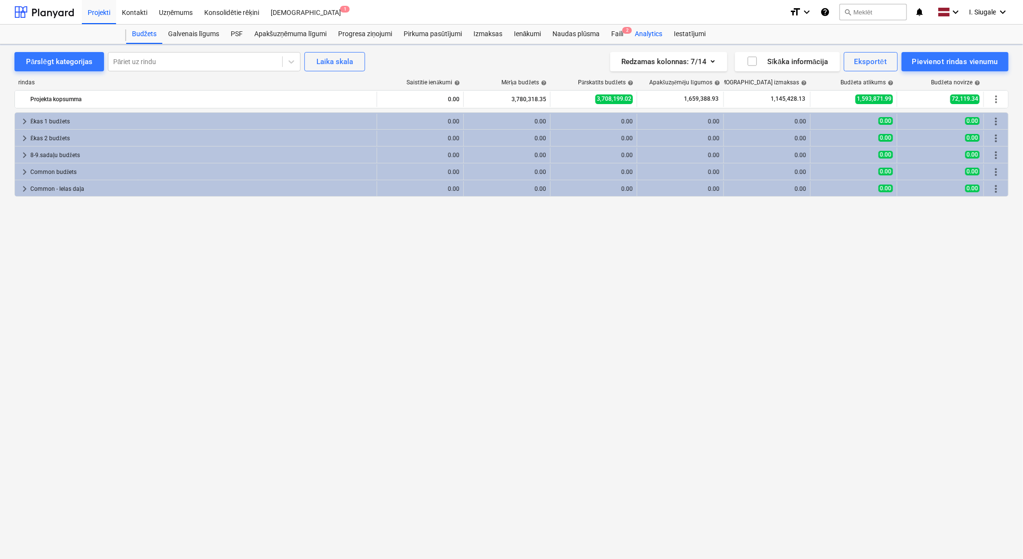
drag, startPoint x: 621, startPoint y: 30, endPoint x: 650, endPoint y: 41, distance: 31.9
click at [620, 30] on div "Faili 2" at bounding box center [618, 34] width 24 height 19
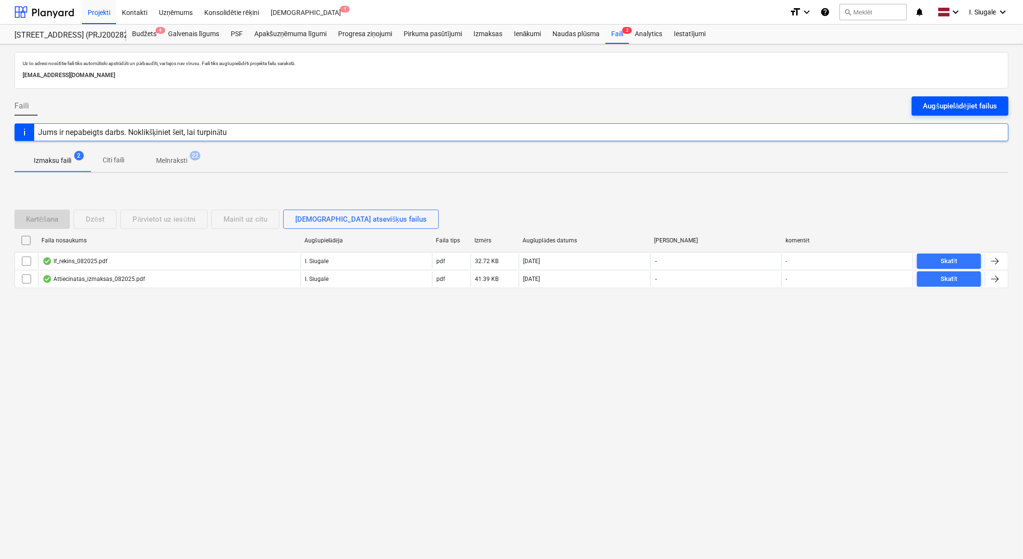
click at [964, 106] on div "Augšupielādējiet failus" at bounding box center [961, 106] width 74 height 13
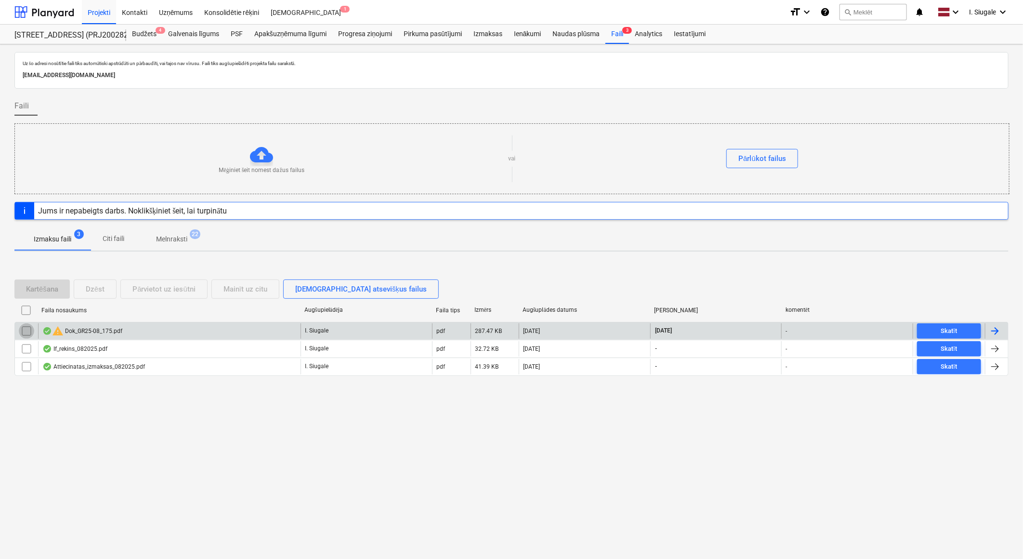
click at [27, 333] on input "checkbox" at bounding box center [26, 330] width 15 height 15
click at [106, 291] on button "Dzēst" at bounding box center [95, 288] width 43 height 19
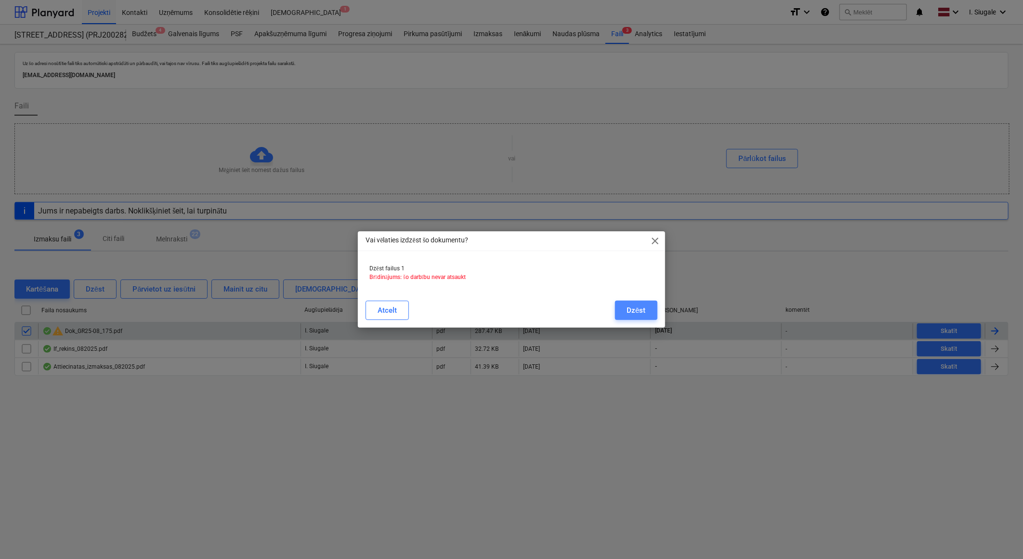
click at [628, 309] on div "Dzēst" at bounding box center [636, 310] width 19 height 13
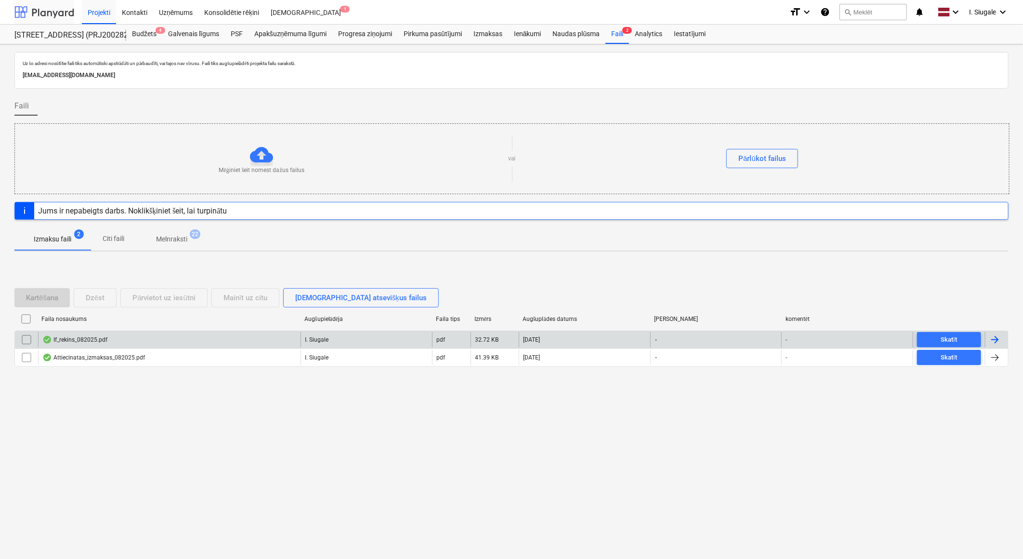
click at [52, 14] on div at bounding box center [44, 12] width 60 height 24
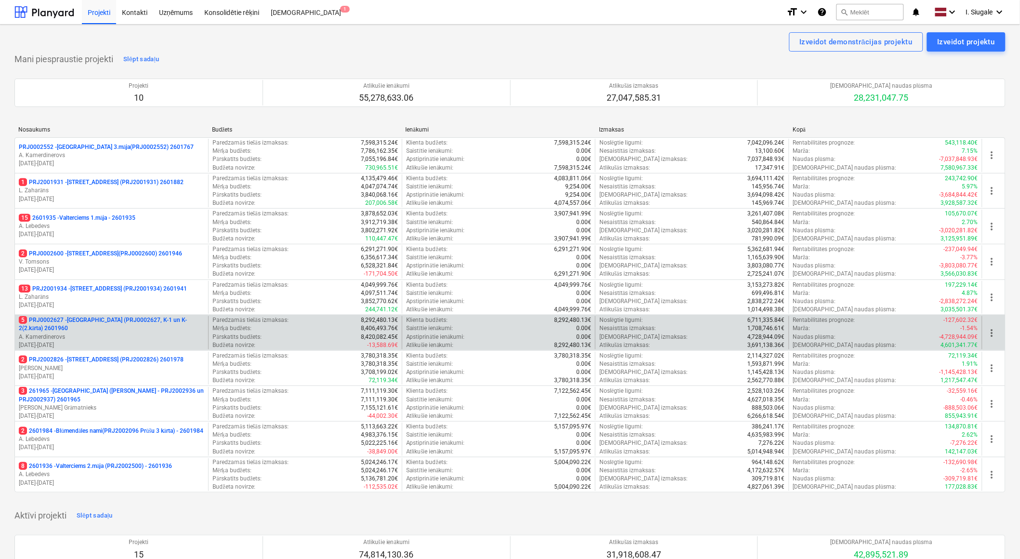
click at [106, 331] on p "5 PRJ0002627 - Tumes iela (PRJ0002627, K-1 un K-2(2.kārta) 2601960" at bounding box center [112, 324] width 186 height 16
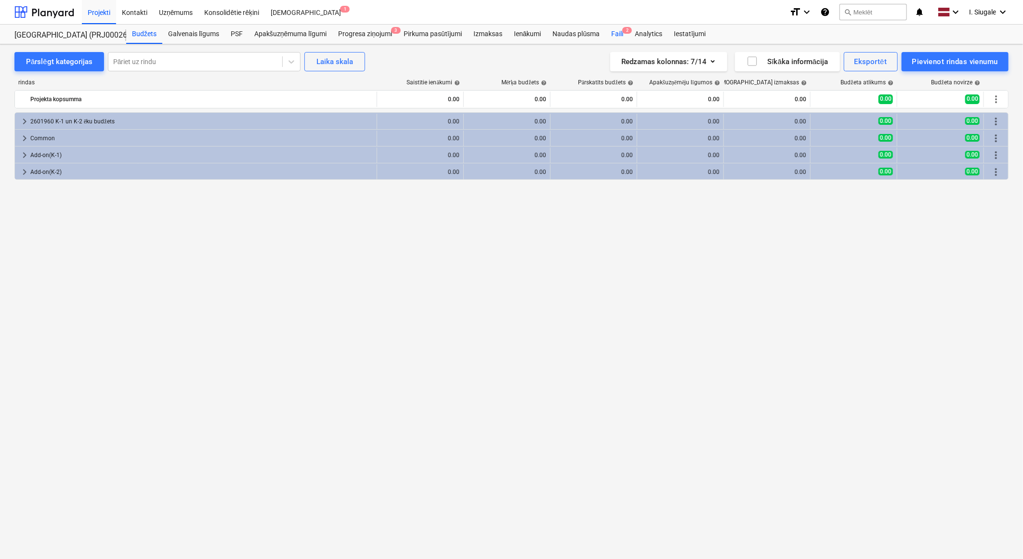
click at [621, 31] on div "Faili 2" at bounding box center [618, 34] width 24 height 19
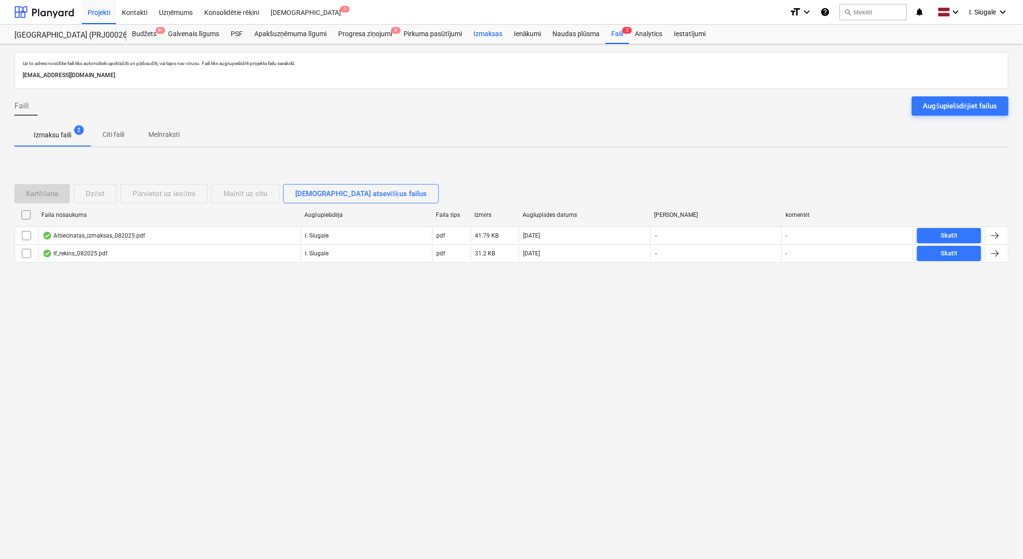
click at [485, 35] on div "Izmaksas" at bounding box center [488, 34] width 40 height 19
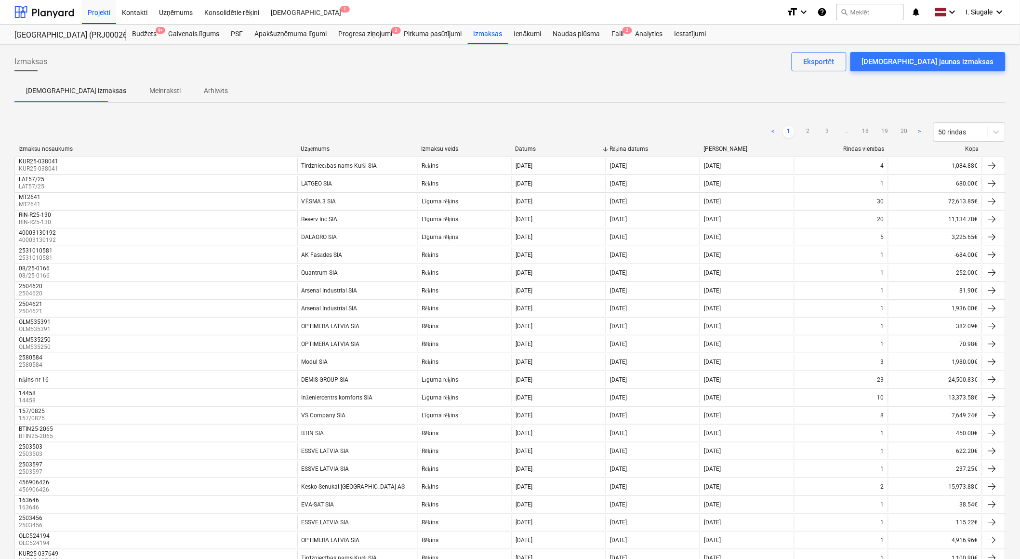
click at [971, 146] on div "Kopā" at bounding box center [935, 149] width 86 height 7
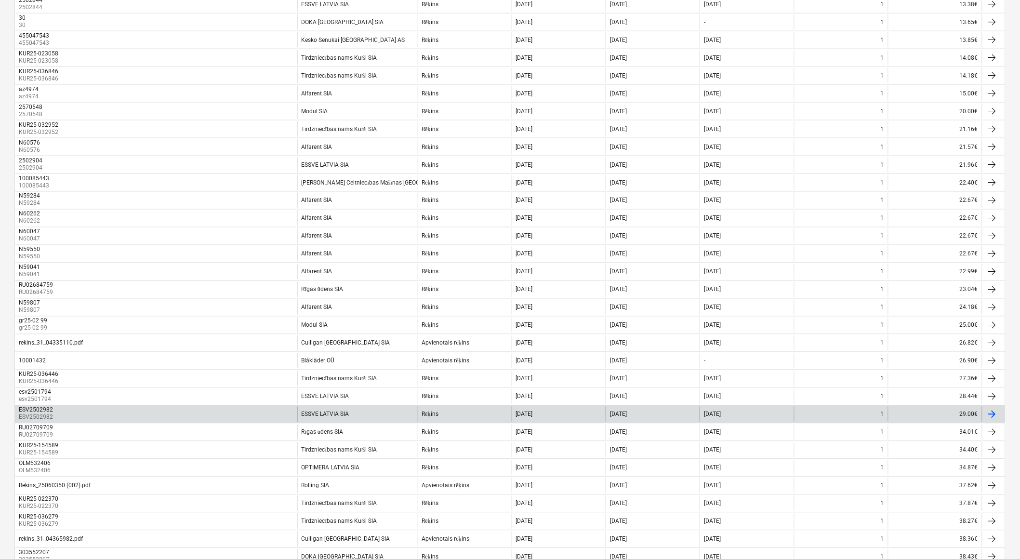
scroll to position [545, 0]
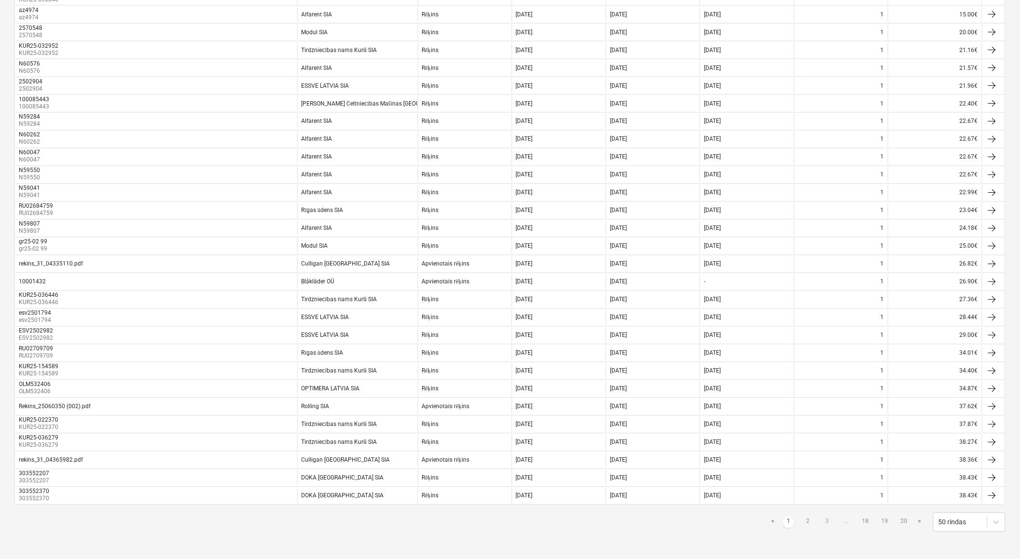
click at [829, 522] on link "3" at bounding box center [828, 523] width 12 height 12
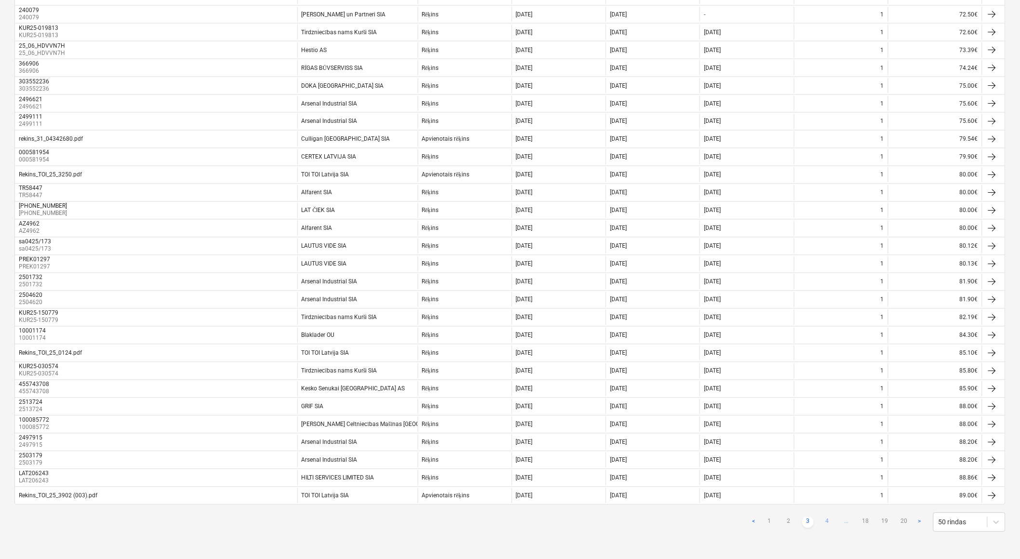
click at [831, 522] on link "4" at bounding box center [828, 523] width 12 height 12
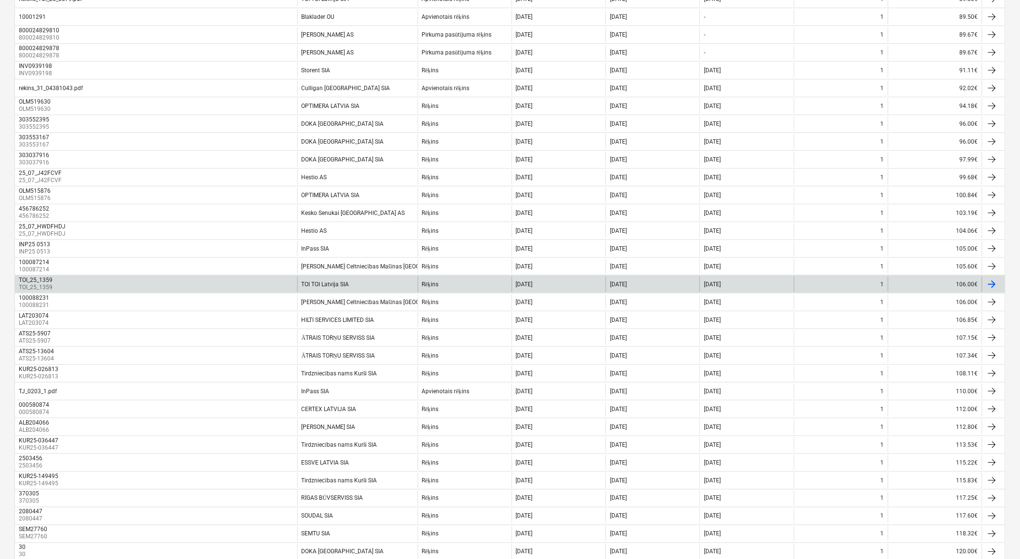
scroll to position [0, 0]
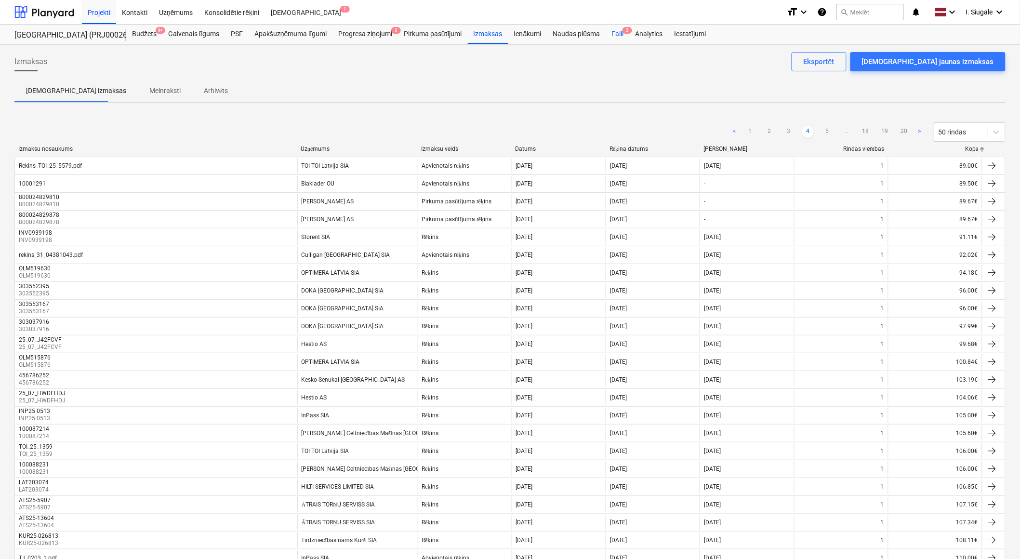
click at [623, 34] on div "Faili 2" at bounding box center [618, 34] width 24 height 19
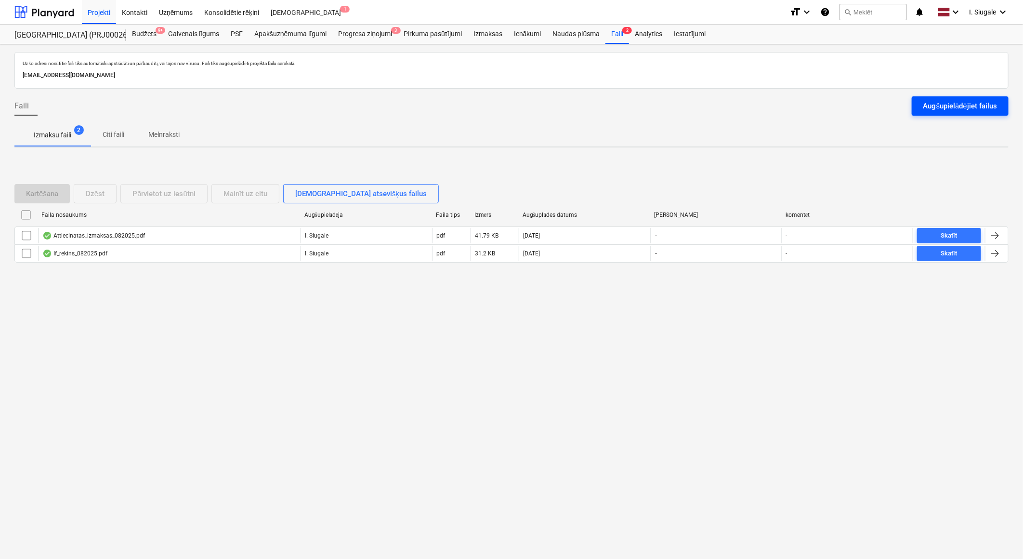
click at [934, 104] on div "Augšupielādējiet failus" at bounding box center [961, 106] width 74 height 13
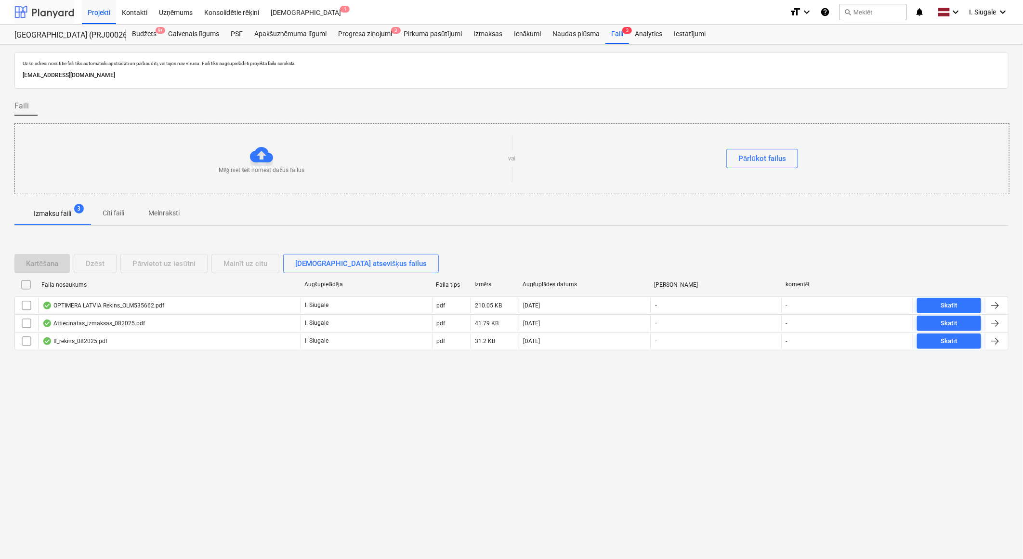
click at [51, 10] on div at bounding box center [44, 12] width 60 height 24
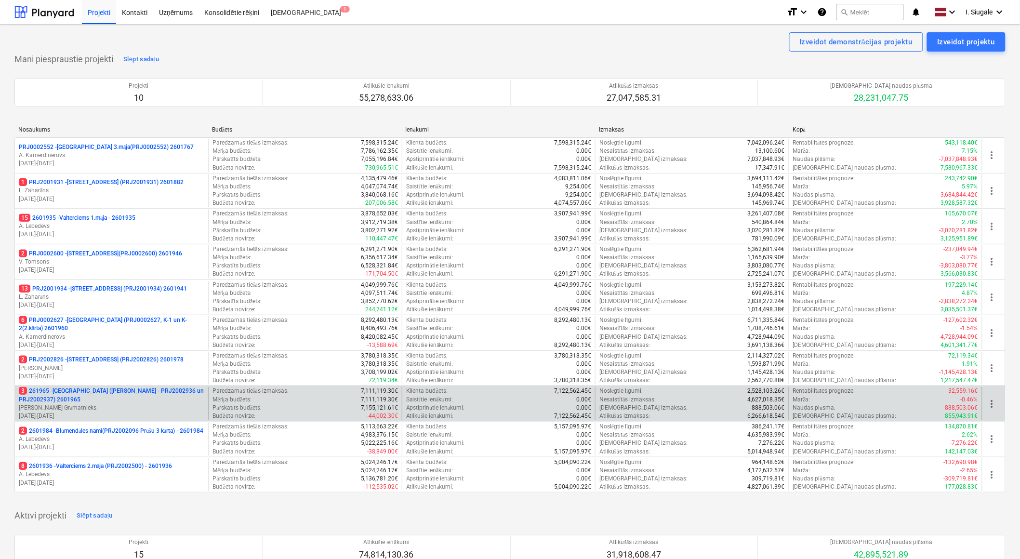
click at [78, 398] on p "3 261965 - Nīcgales iela (abas ēkas - PRJ2002936 un PRJ2002937) 2601965" at bounding box center [112, 395] width 186 height 16
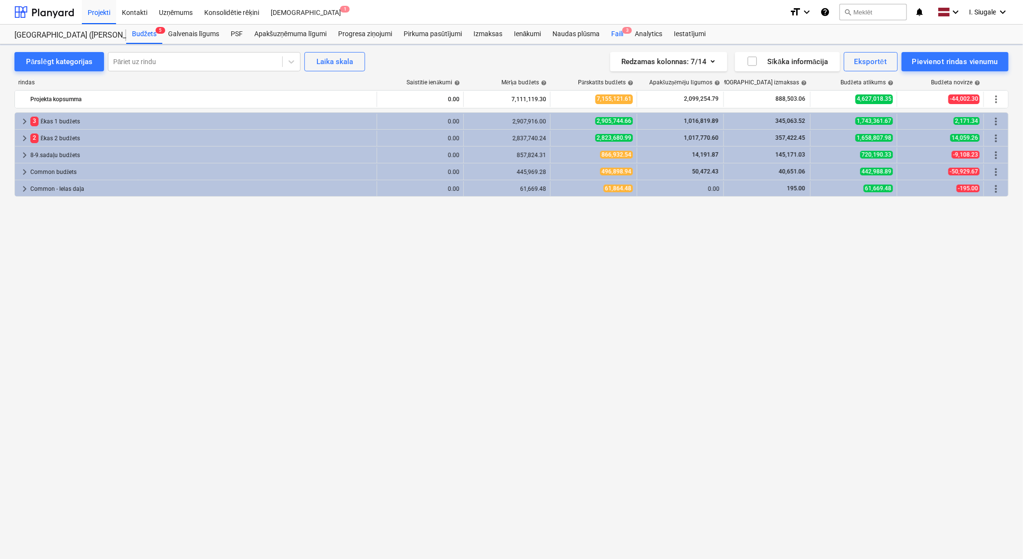
click at [617, 34] on div "Faili 3" at bounding box center [618, 34] width 24 height 19
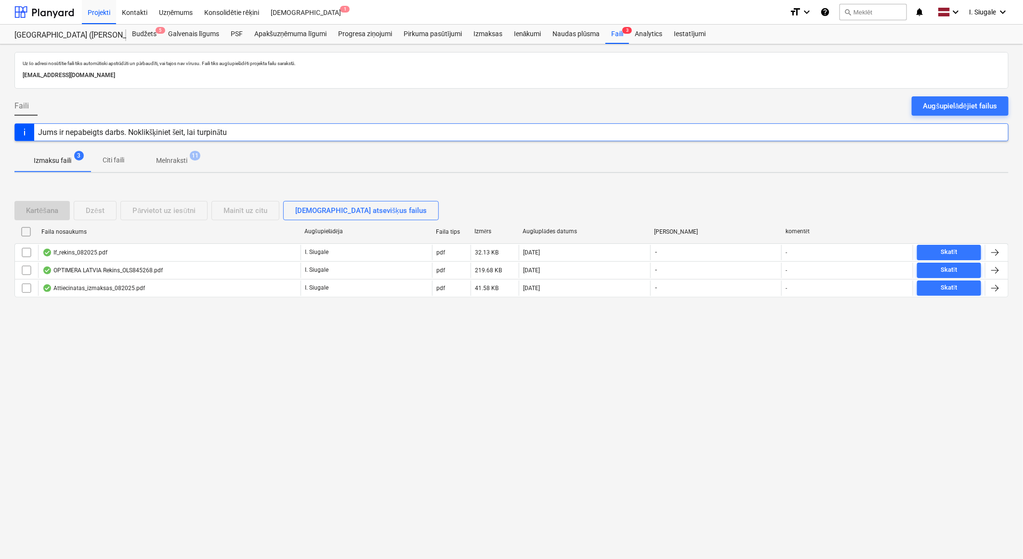
click at [931, 105] on div "Augšupielādējiet failus" at bounding box center [961, 106] width 74 height 13
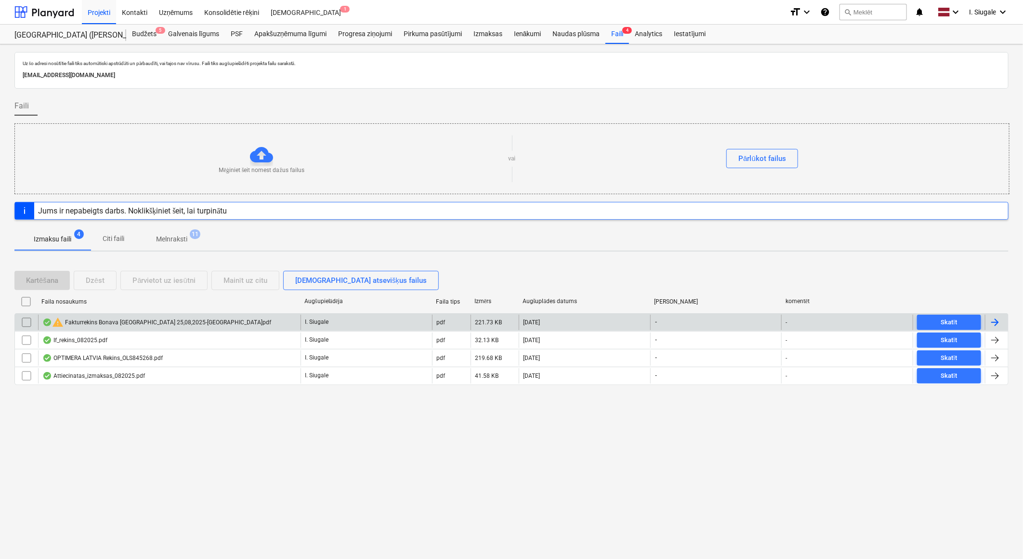
drag, startPoint x: 30, startPoint y: 324, endPoint x: 39, endPoint y: 324, distance: 8.7
click at [30, 324] on input "checkbox" at bounding box center [26, 322] width 15 height 15
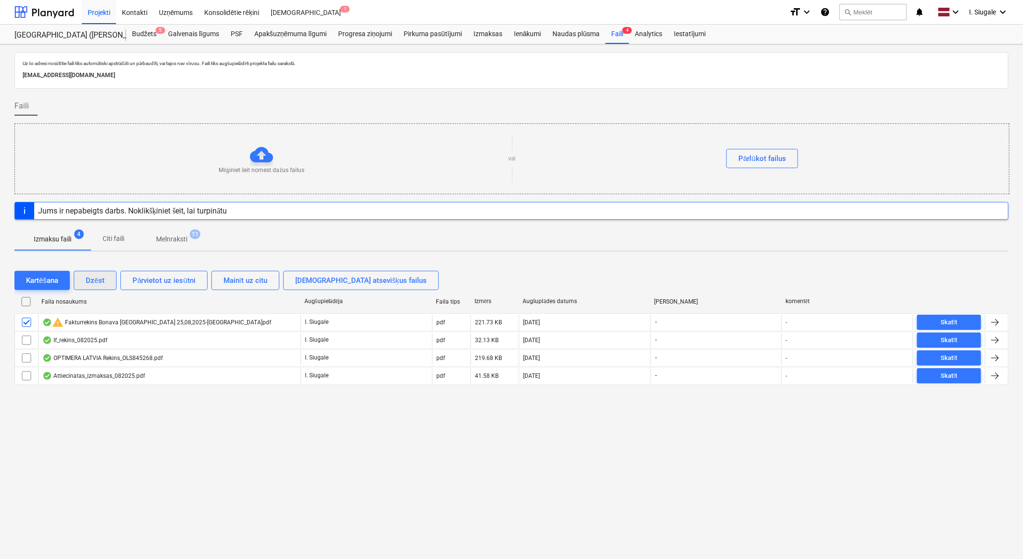
click at [99, 283] on div "Dzēst" at bounding box center [95, 280] width 19 height 13
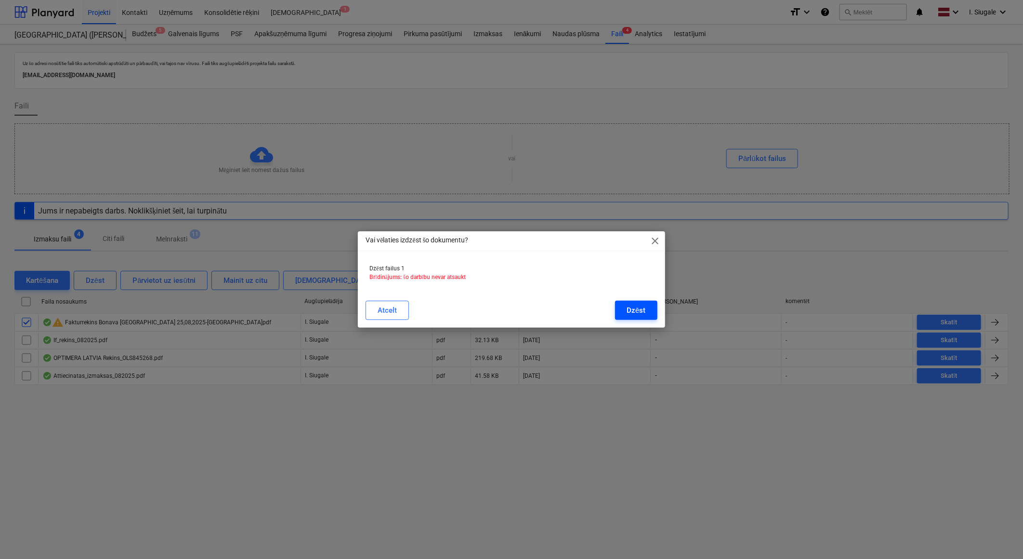
click at [633, 311] on div "Dzēst" at bounding box center [636, 310] width 19 height 13
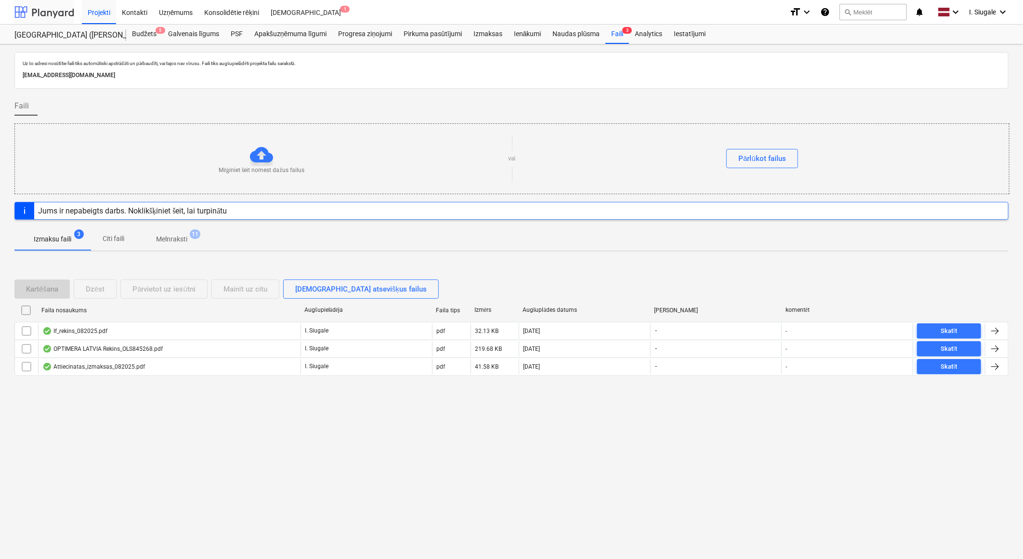
click at [52, 15] on div at bounding box center [44, 12] width 60 height 24
